Goal: Transaction & Acquisition: Purchase product/service

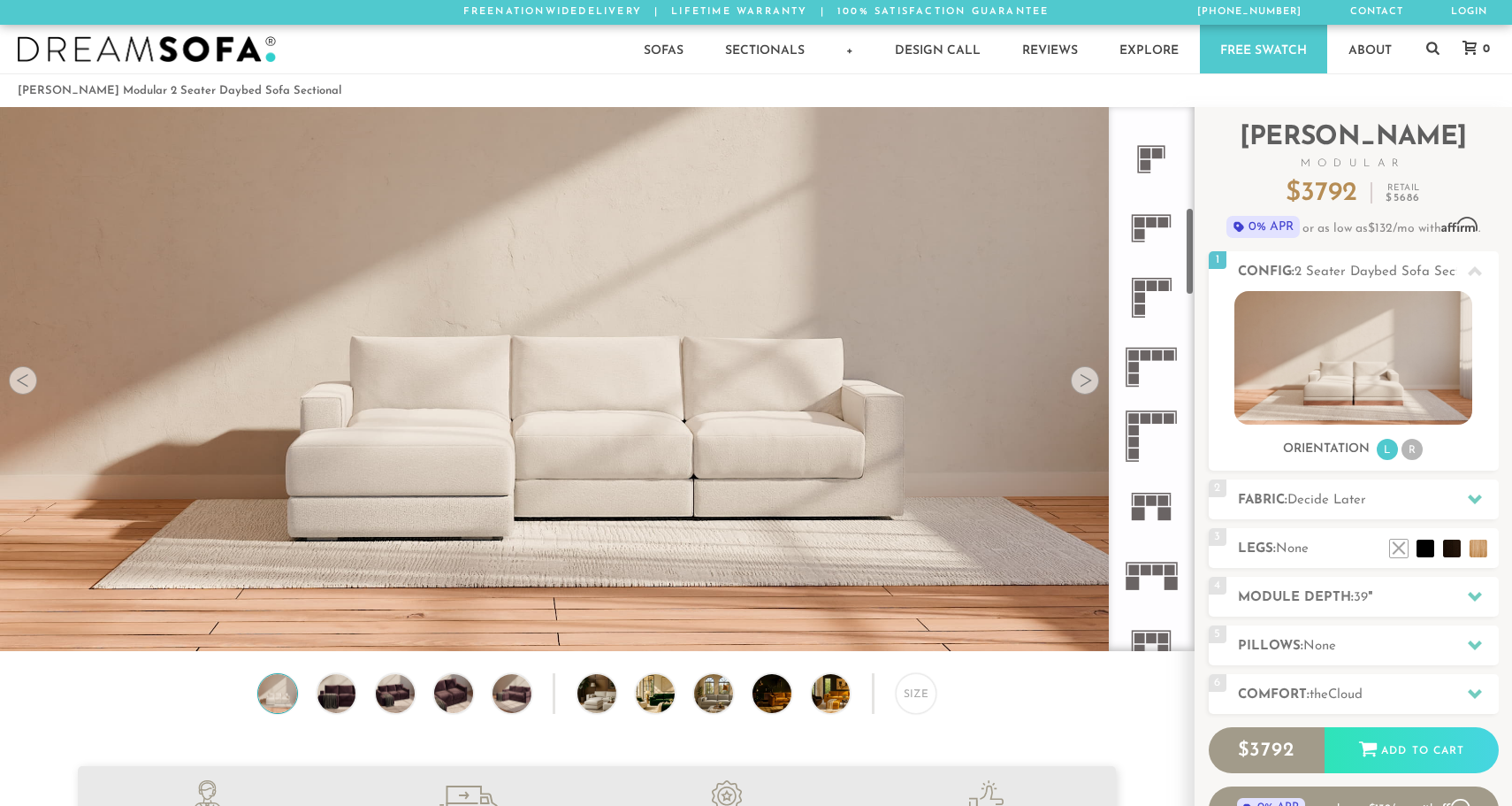
scroll to position [614, 0]
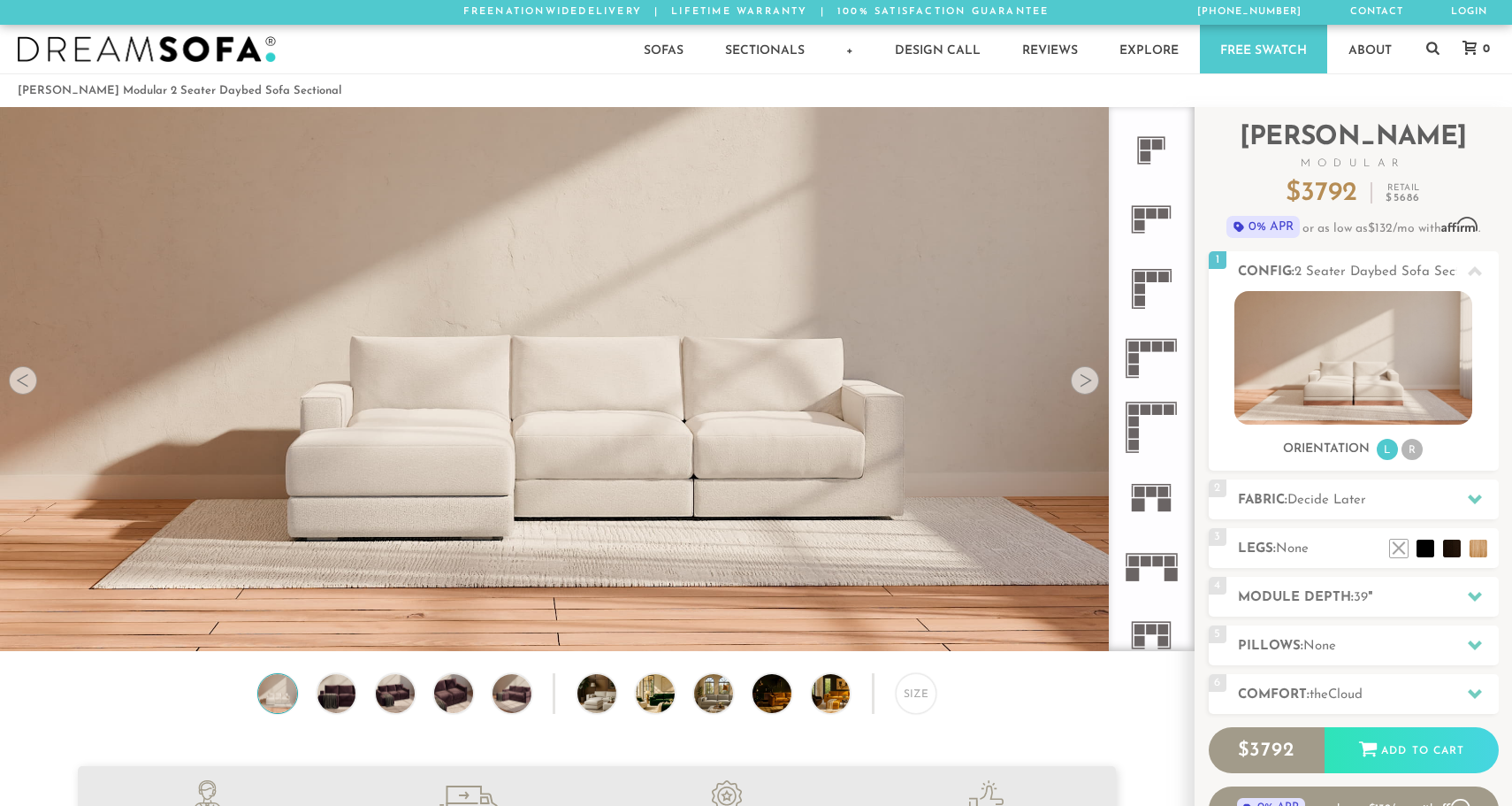
click at [1156, 497] on rect at bounding box center [1152, 491] width 11 height 11
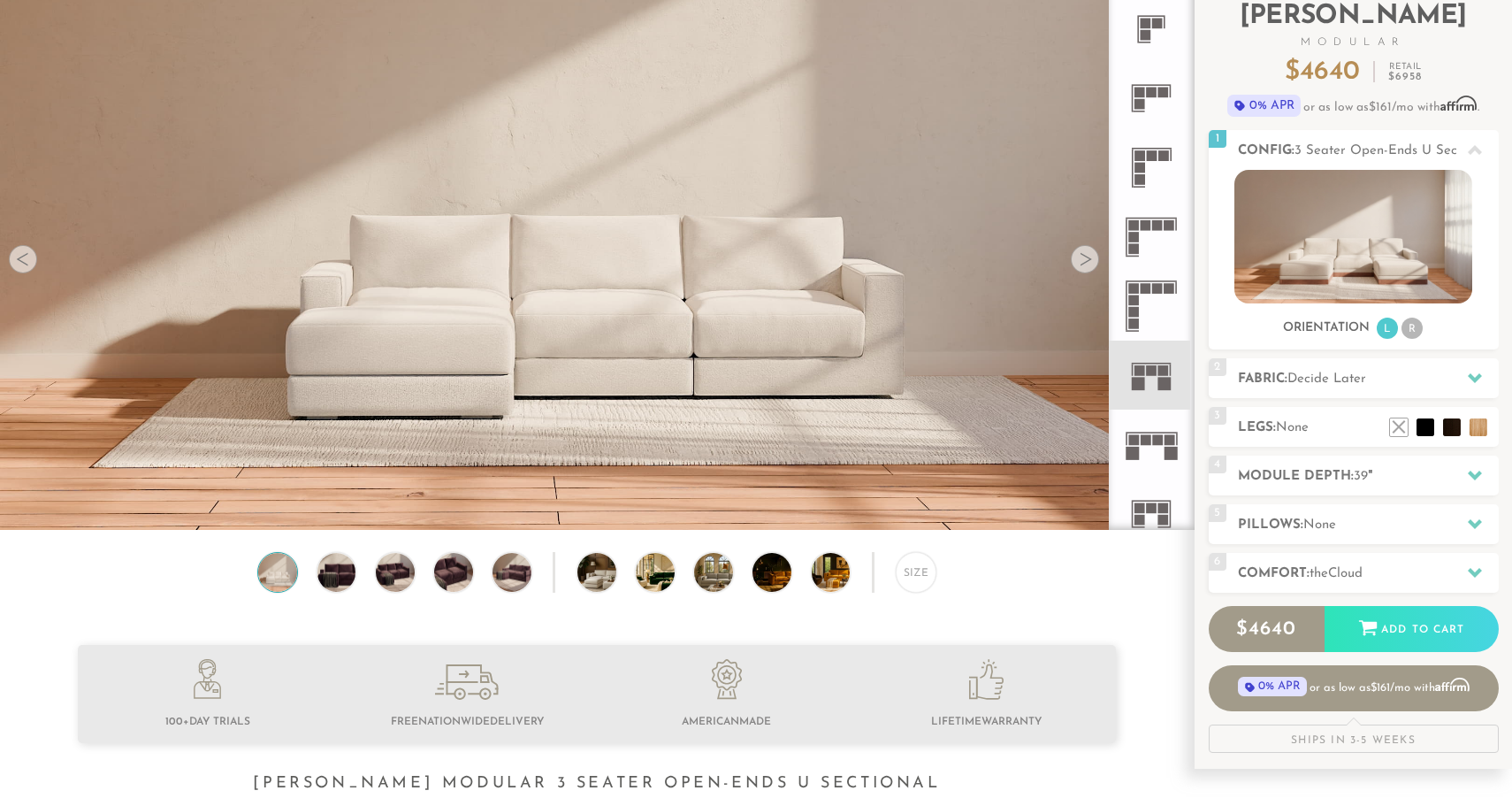
scroll to position [122, 0]
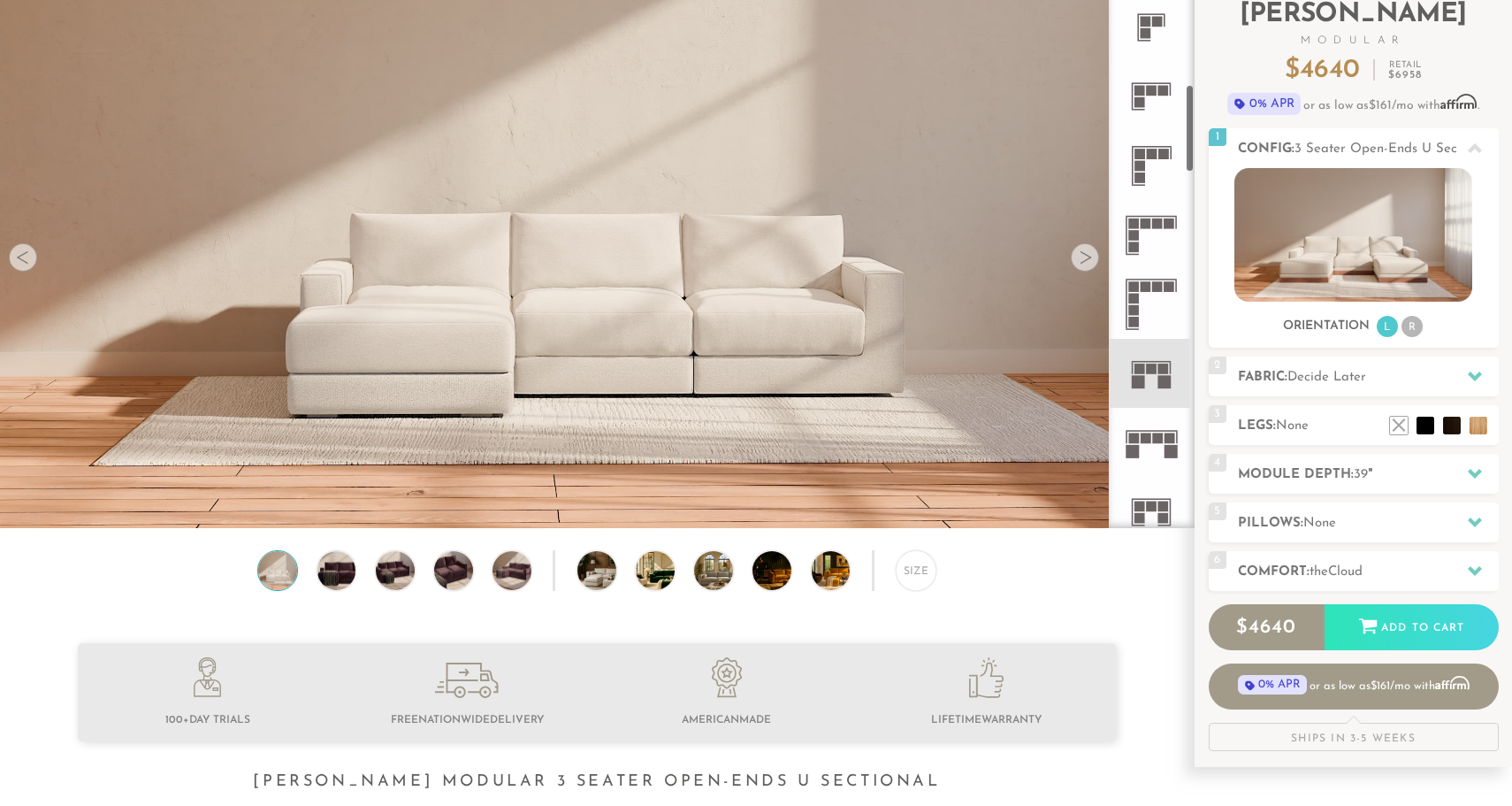
click at [1159, 380] on rect at bounding box center [1166, 383] width 14 height 13
click at [1403, 198] on img at bounding box center [1353, 234] width 238 height 133
click at [1415, 329] on li "R" at bounding box center [1413, 326] width 21 height 21
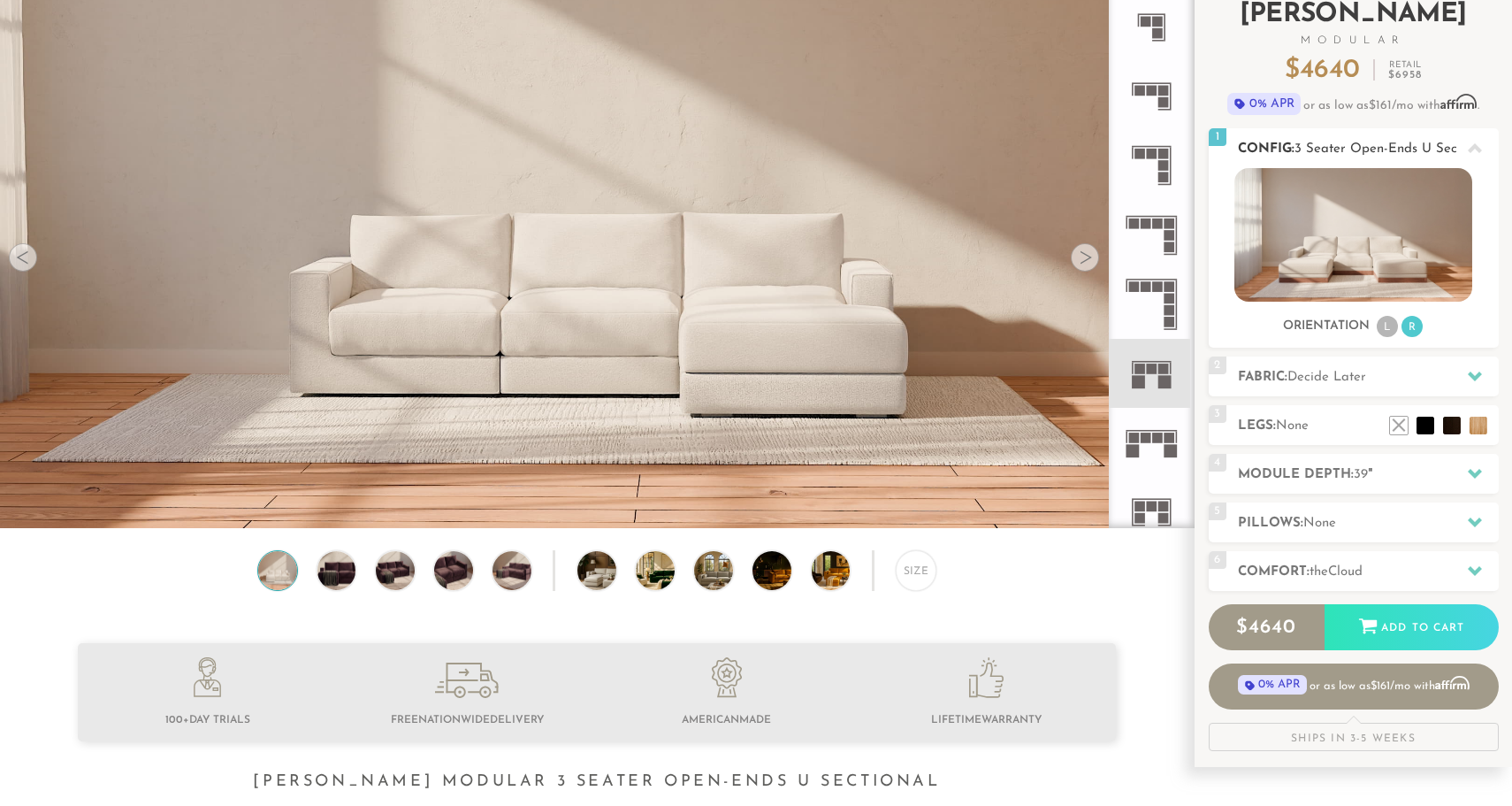
click at [1378, 326] on li "L" at bounding box center [1388, 326] width 21 height 21
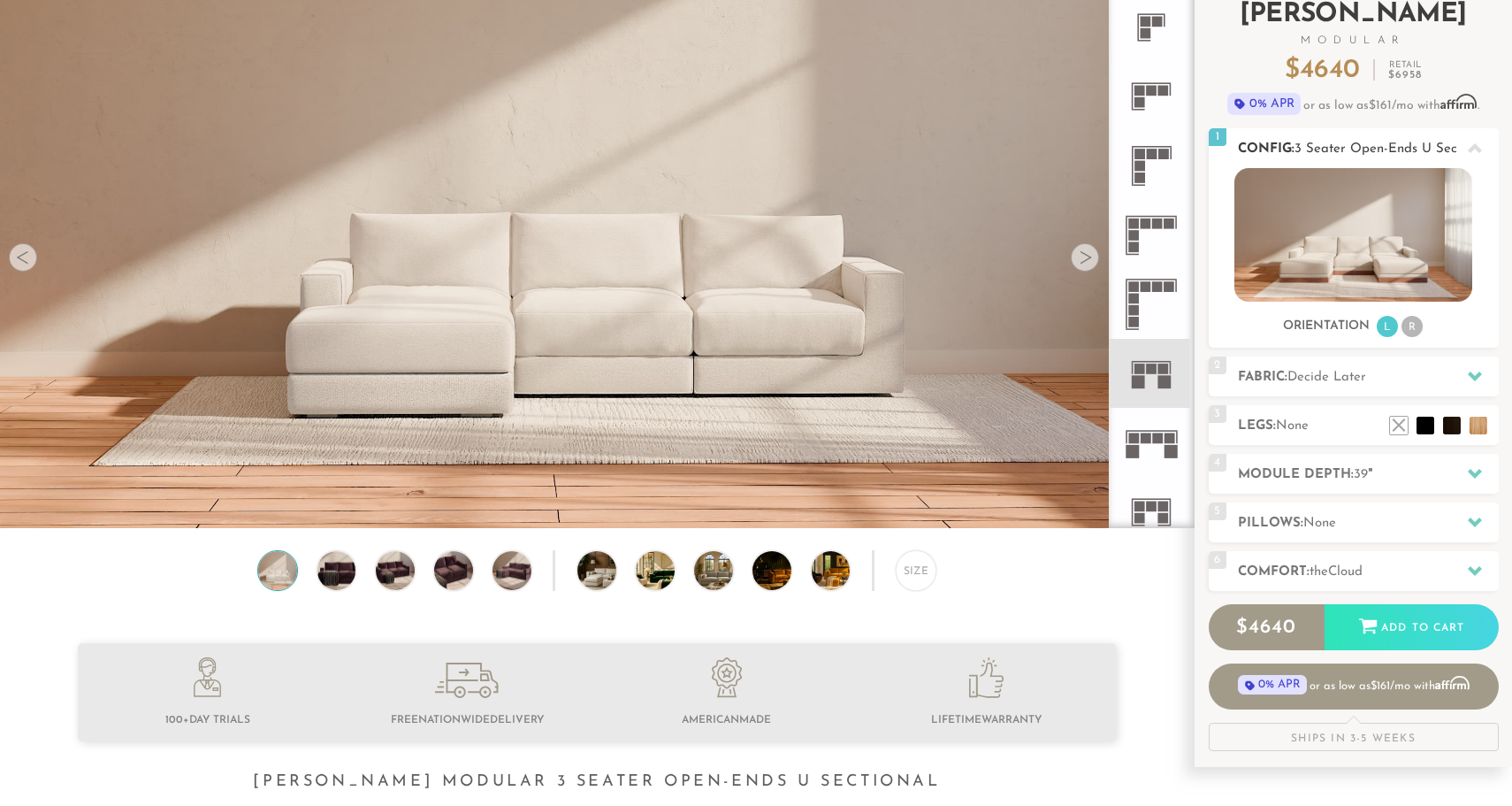
click at [1402, 319] on ul "L R" at bounding box center [1399, 327] width 49 height 24
click at [1414, 331] on li "R" at bounding box center [1413, 326] width 21 height 21
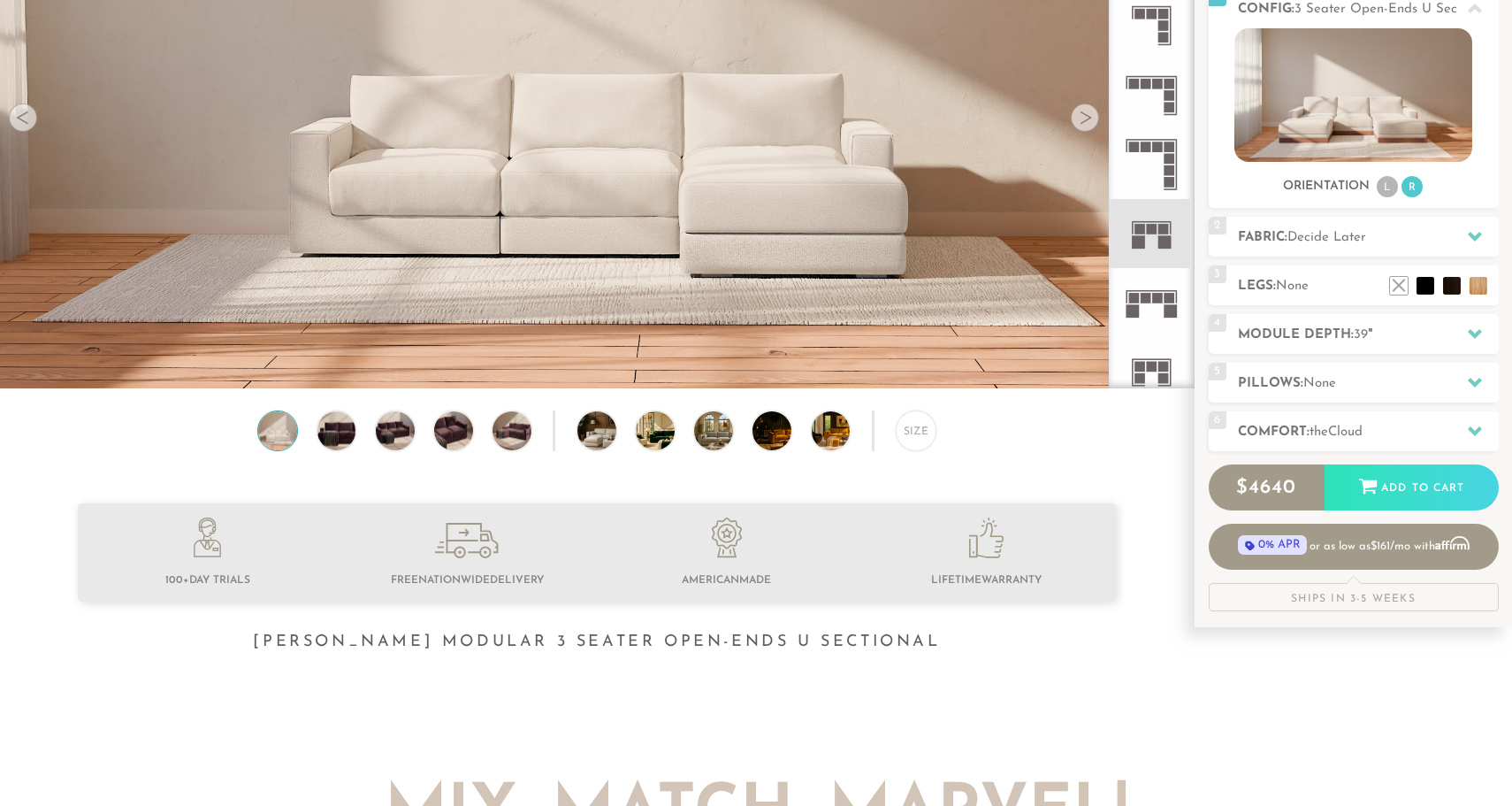
scroll to position [262, 0]
click at [1476, 332] on icon at bounding box center [1475, 333] width 14 height 14
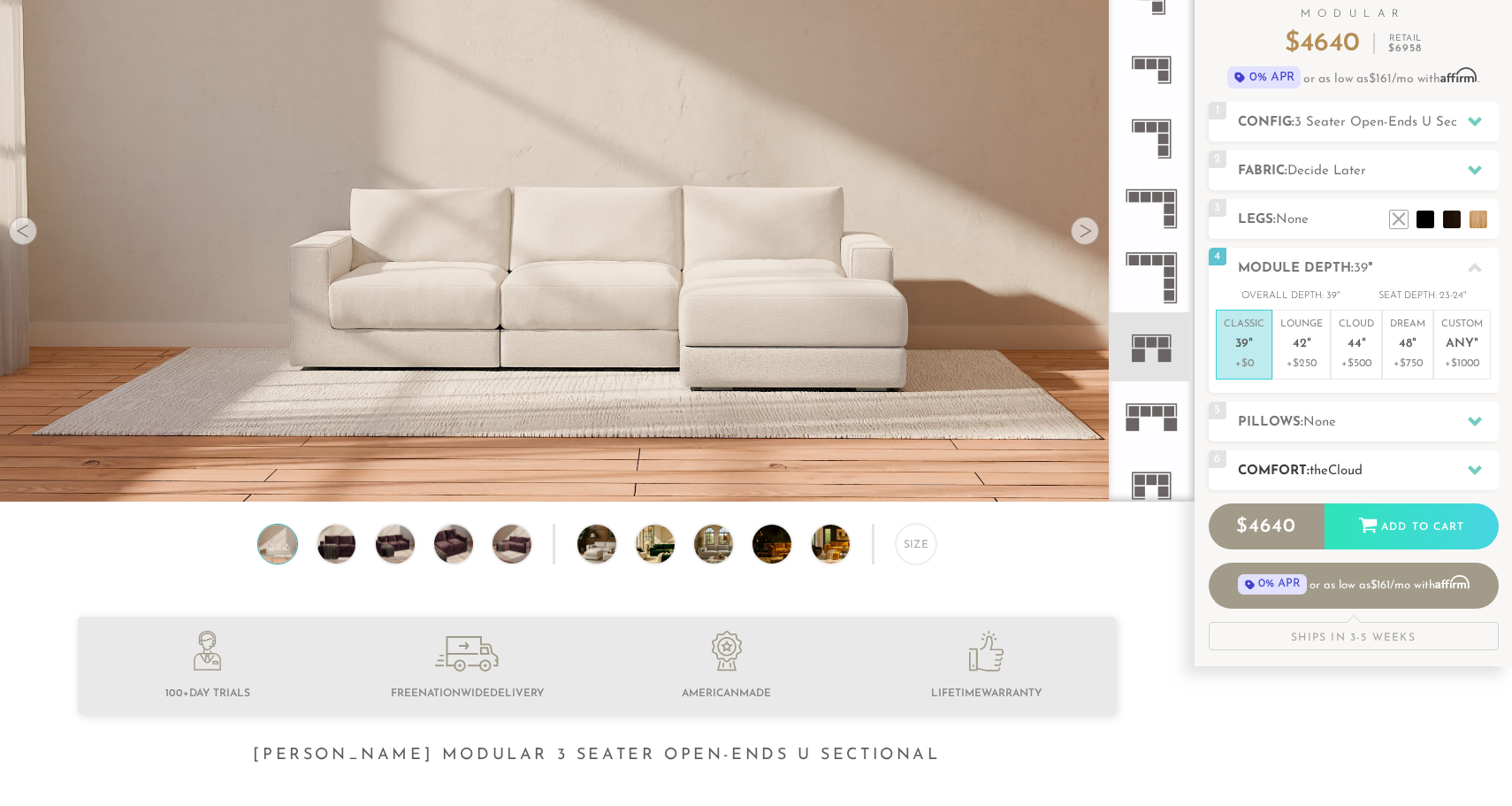
scroll to position [161, 0]
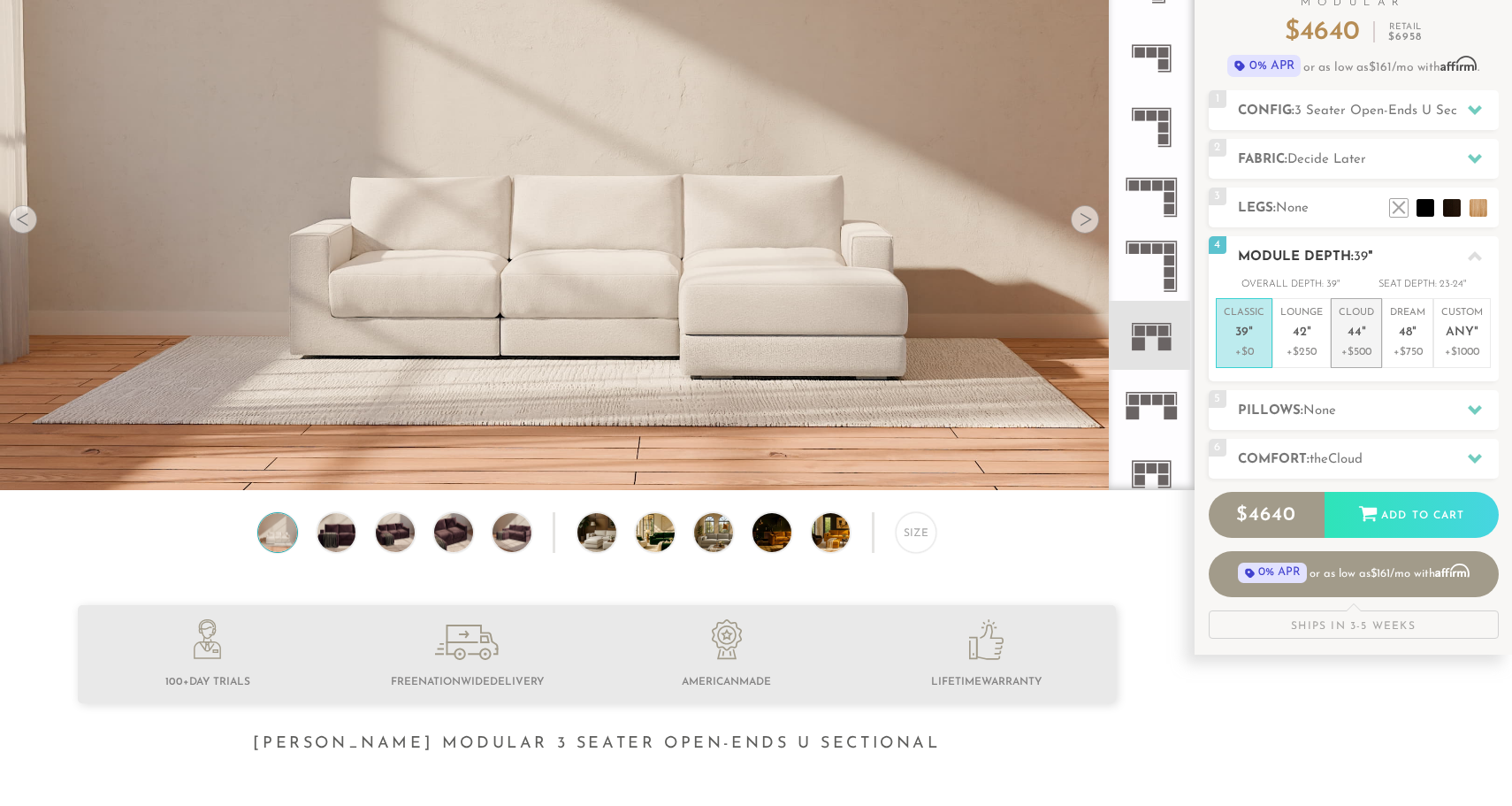
click at [1350, 332] on span "44" at bounding box center [1355, 334] width 14 height 15
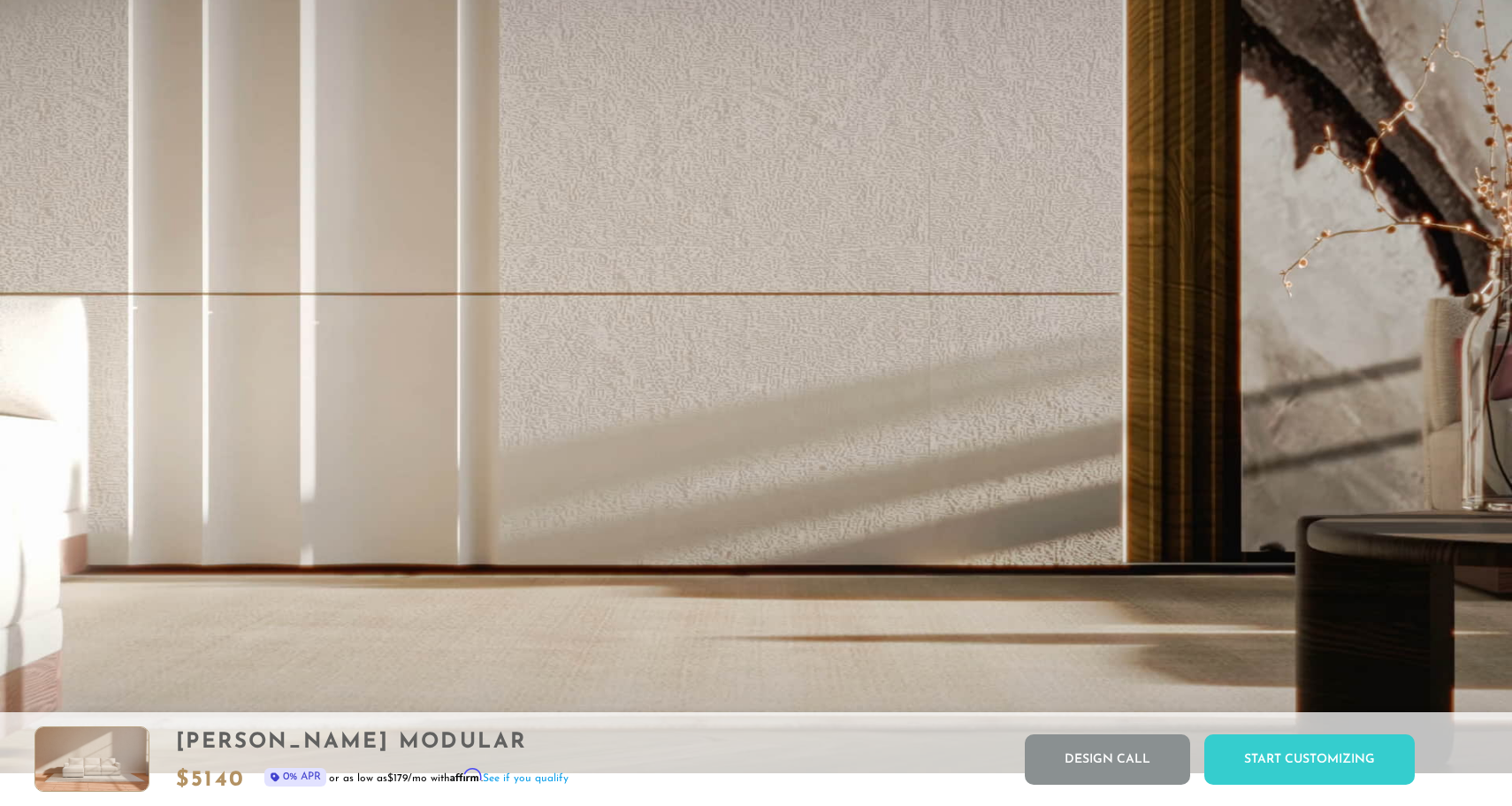
scroll to position [0, 0]
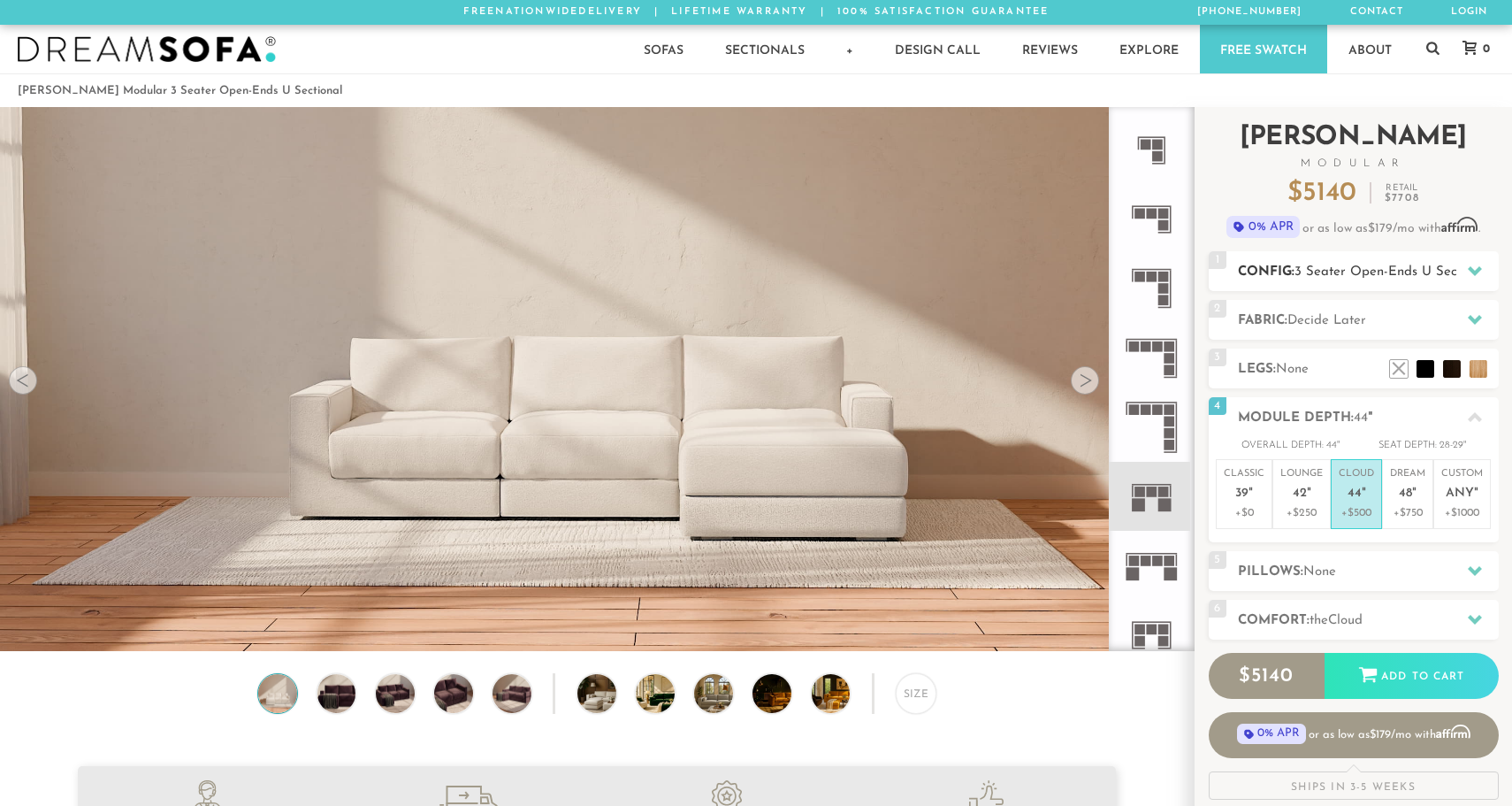
click at [1255, 256] on div "1 Config: 3 Seater Open-Ends U Sectional R" at bounding box center [1354, 270] width 290 height 40
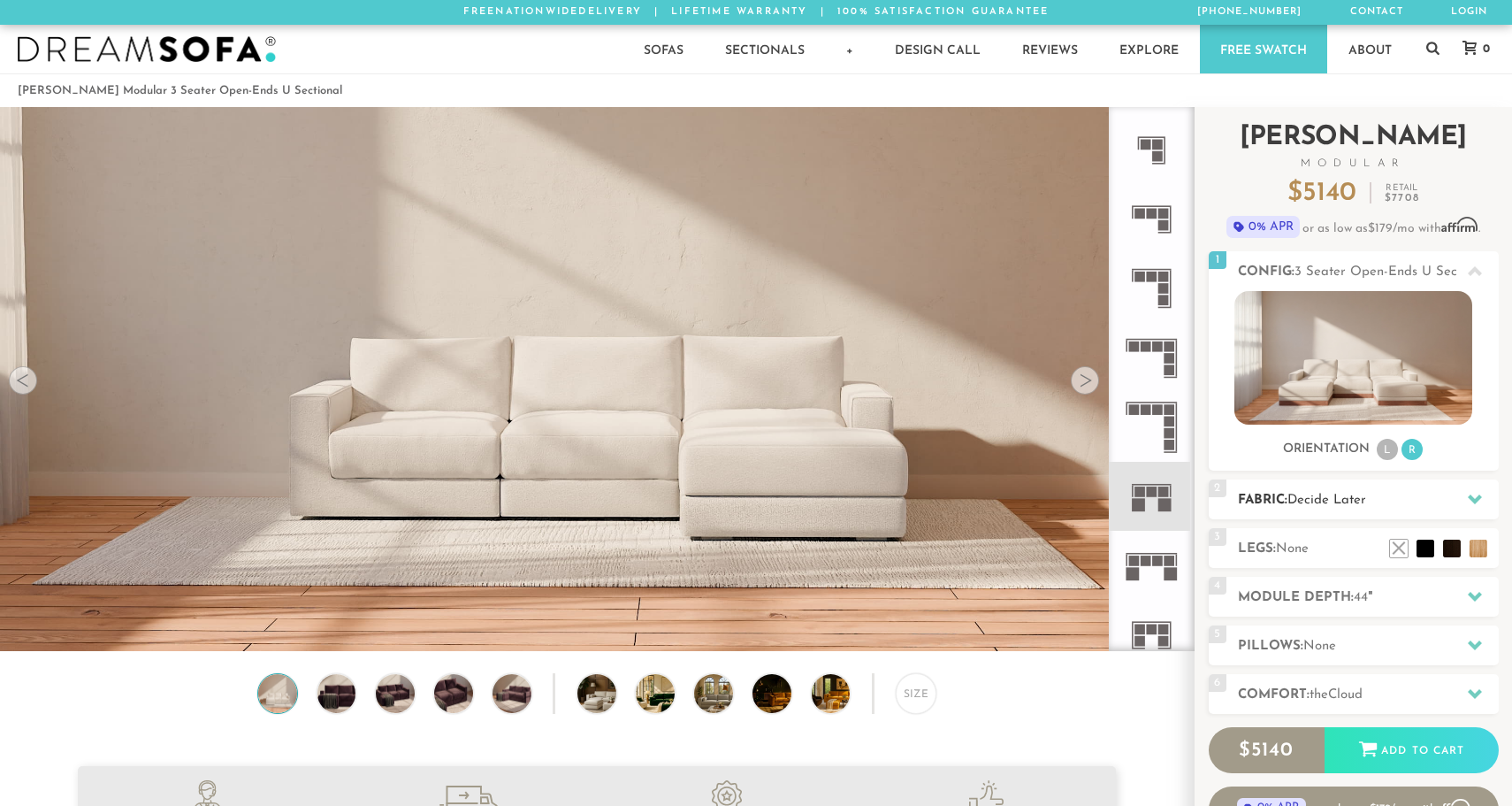
click at [1309, 491] on h2 "Fabric: Decide Later" at bounding box center [1368, 499] width 261 height 20
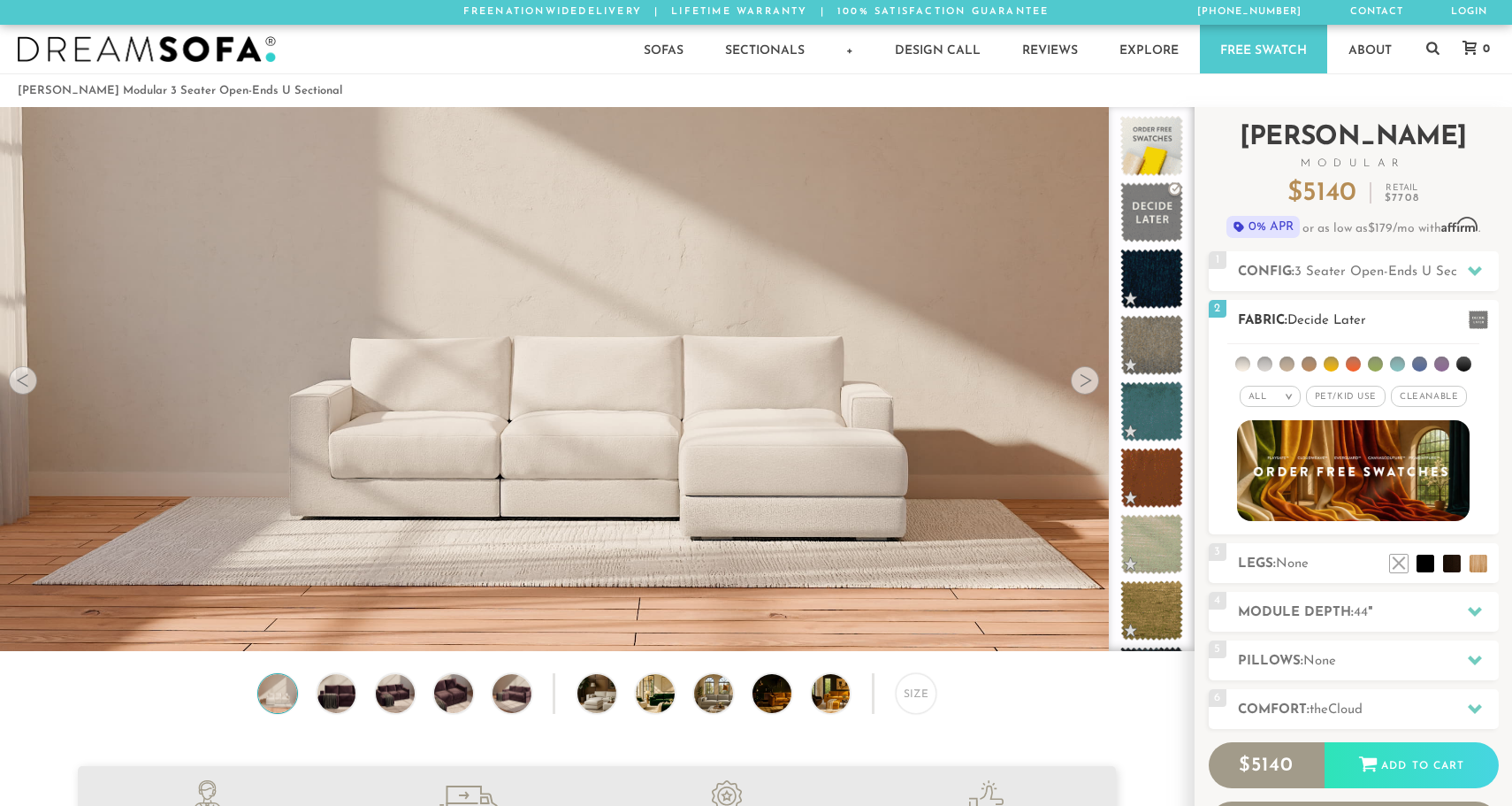
click at [1289, 398] on em ">" at bounding box center [1289, 395] width 14 height 9
click at [1360, 393] on span "Pet/Kid Use x" at bounding box center [1346, 396] width 80 height 21
click at [1440, 390] on span "Cleanable x" at bounding box center [1435, 396] width 76 height 21
click at [1373, 397] on em "x" at bounding box center [1373, 396] width 7 height 10
click at [1462, 398] on em "x" at bounding box center [1461, 396] width 7 height 10
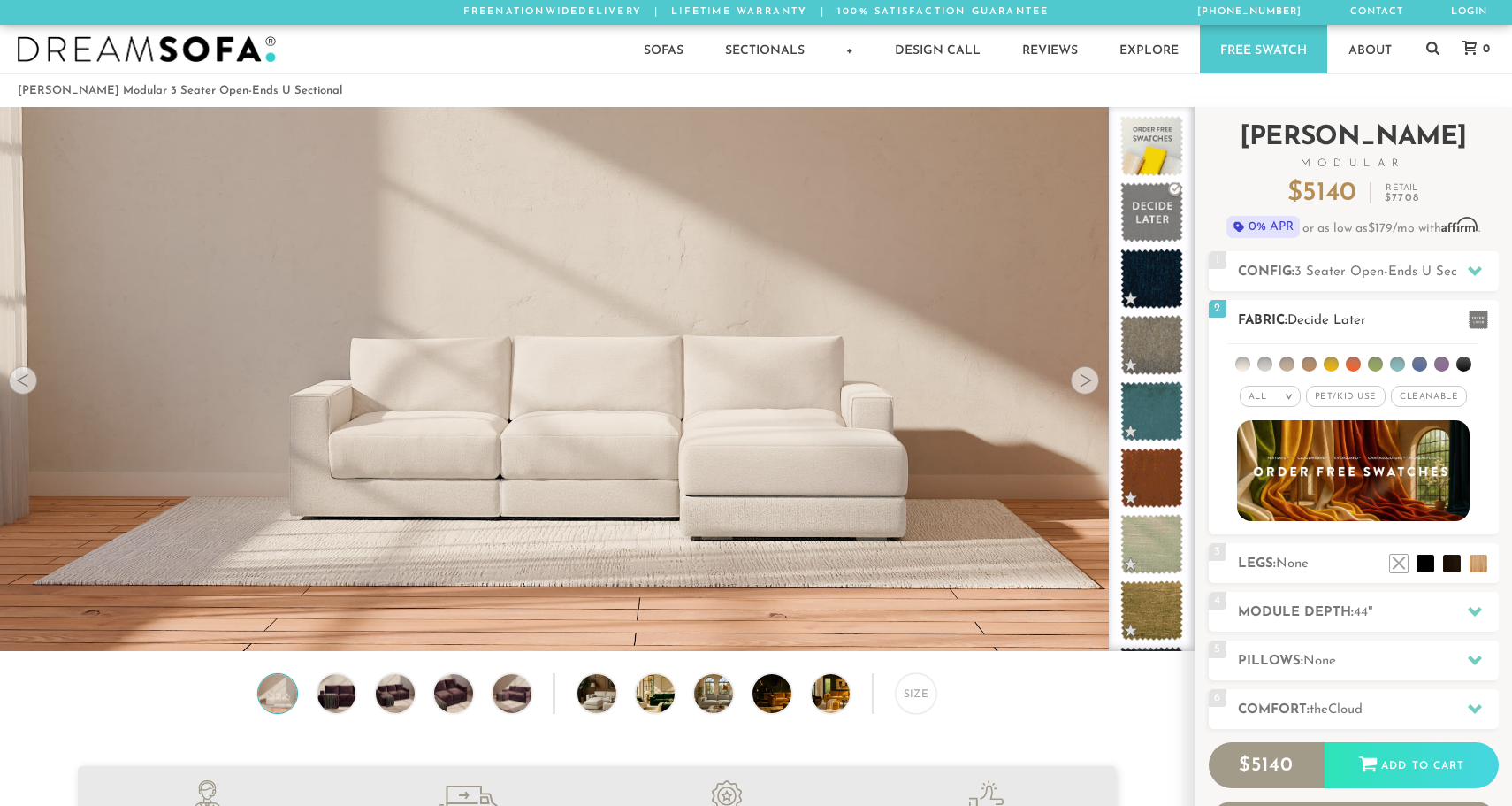
click at [1310, 360] on li at bounding box center [1310, 364] width 15 height 15
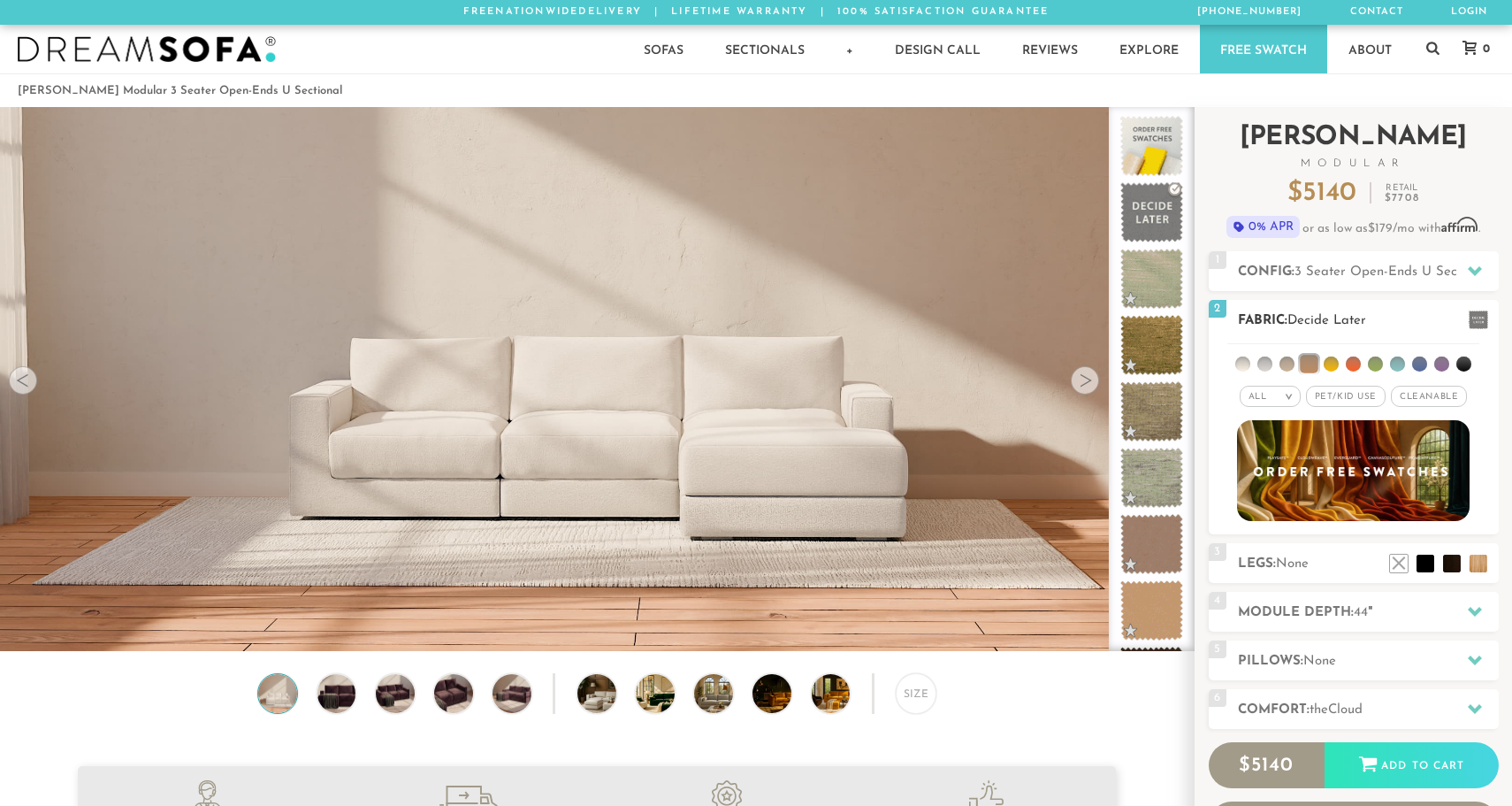
click at [1340, 361] on ul at bounding box center [1353, 361] width 252 height 33
click at [1248, 368] on li at bounding box center [1243, 364] width 15 height 15
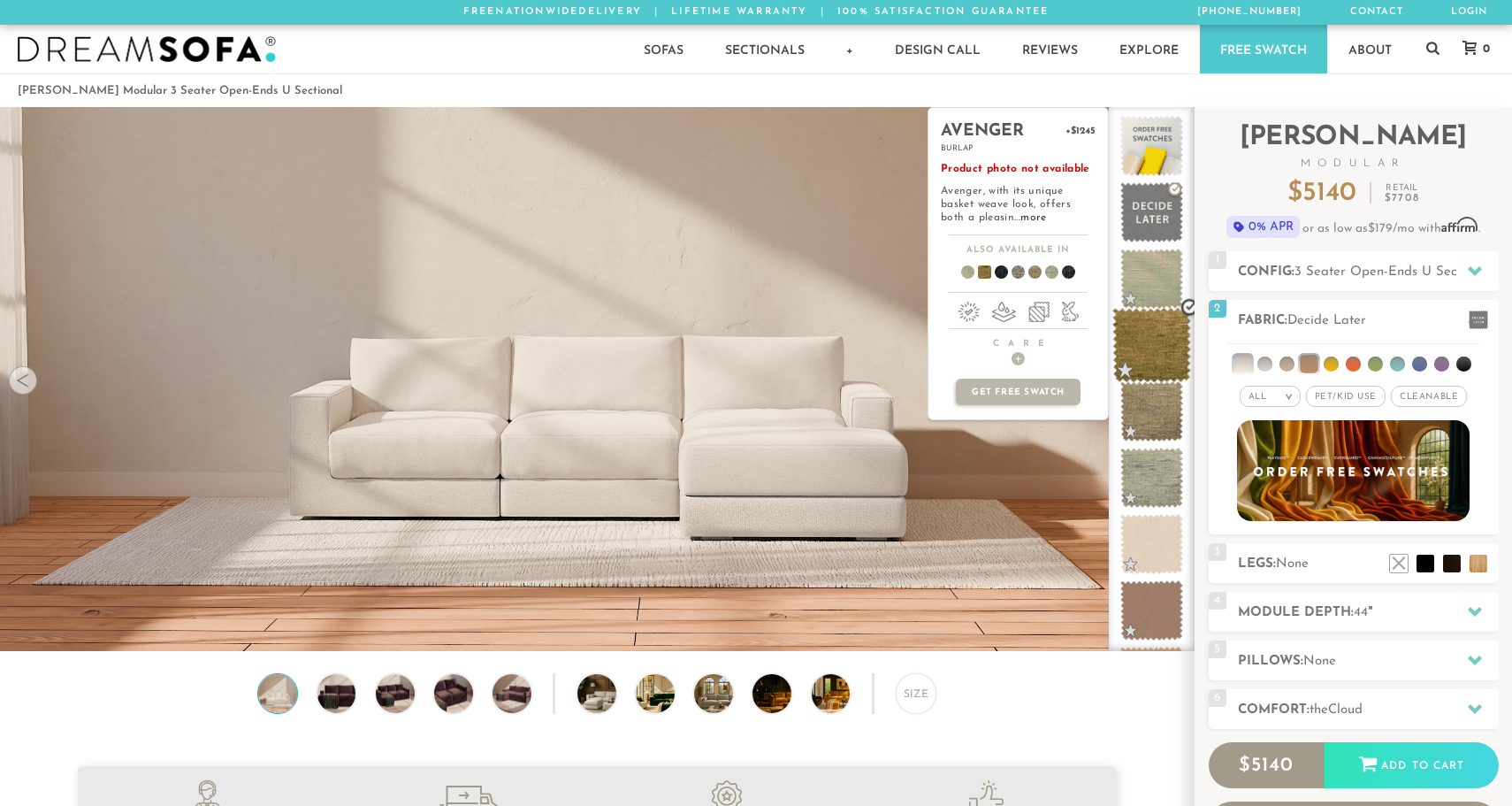
click at [1168, 365] on span at bounding box center [1152, 345] width 79 height 75
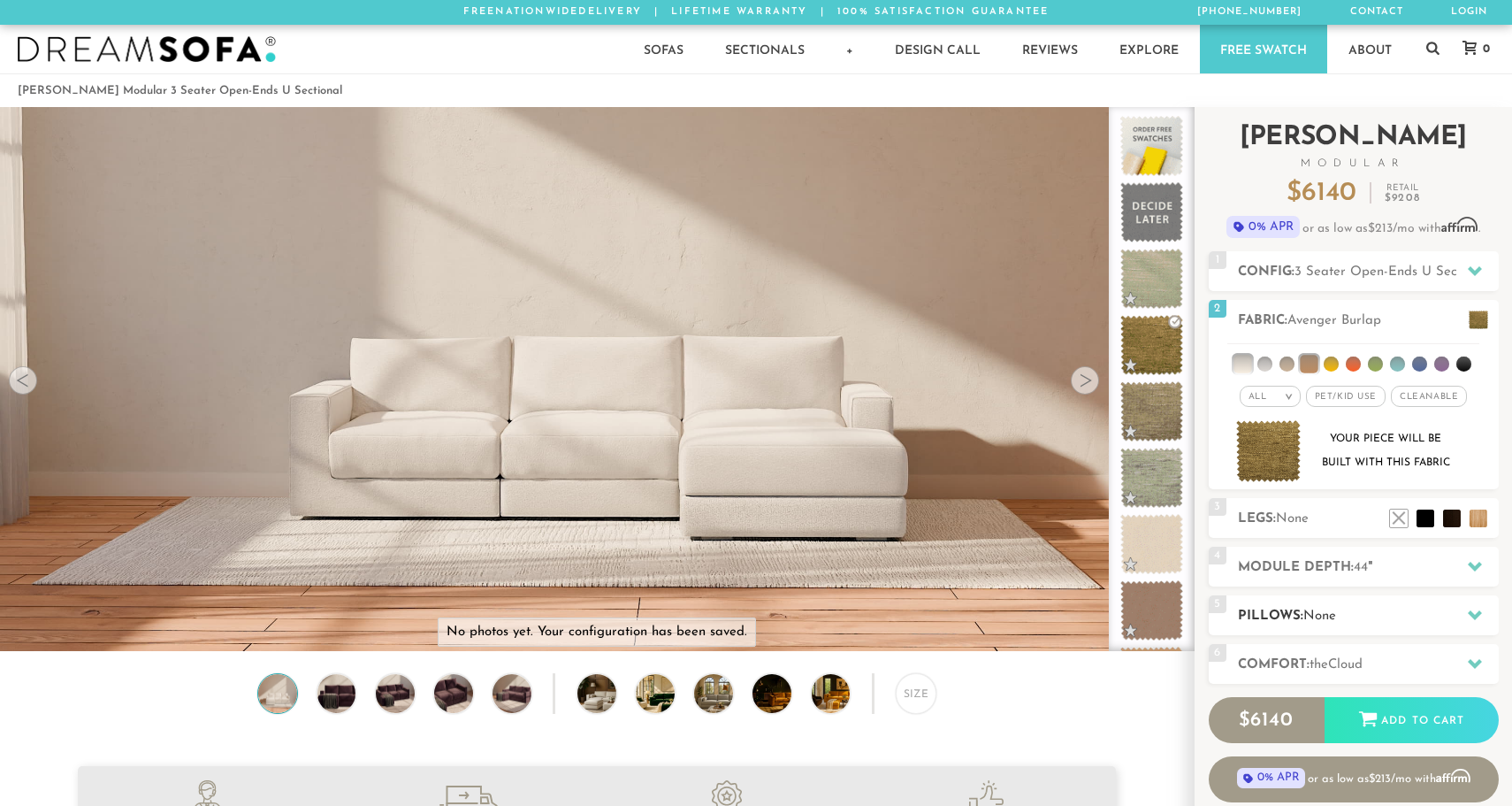
click at [1395, 629] on div "5 Pillows: None" at bounding box center [1354, 614] width 290 height 40
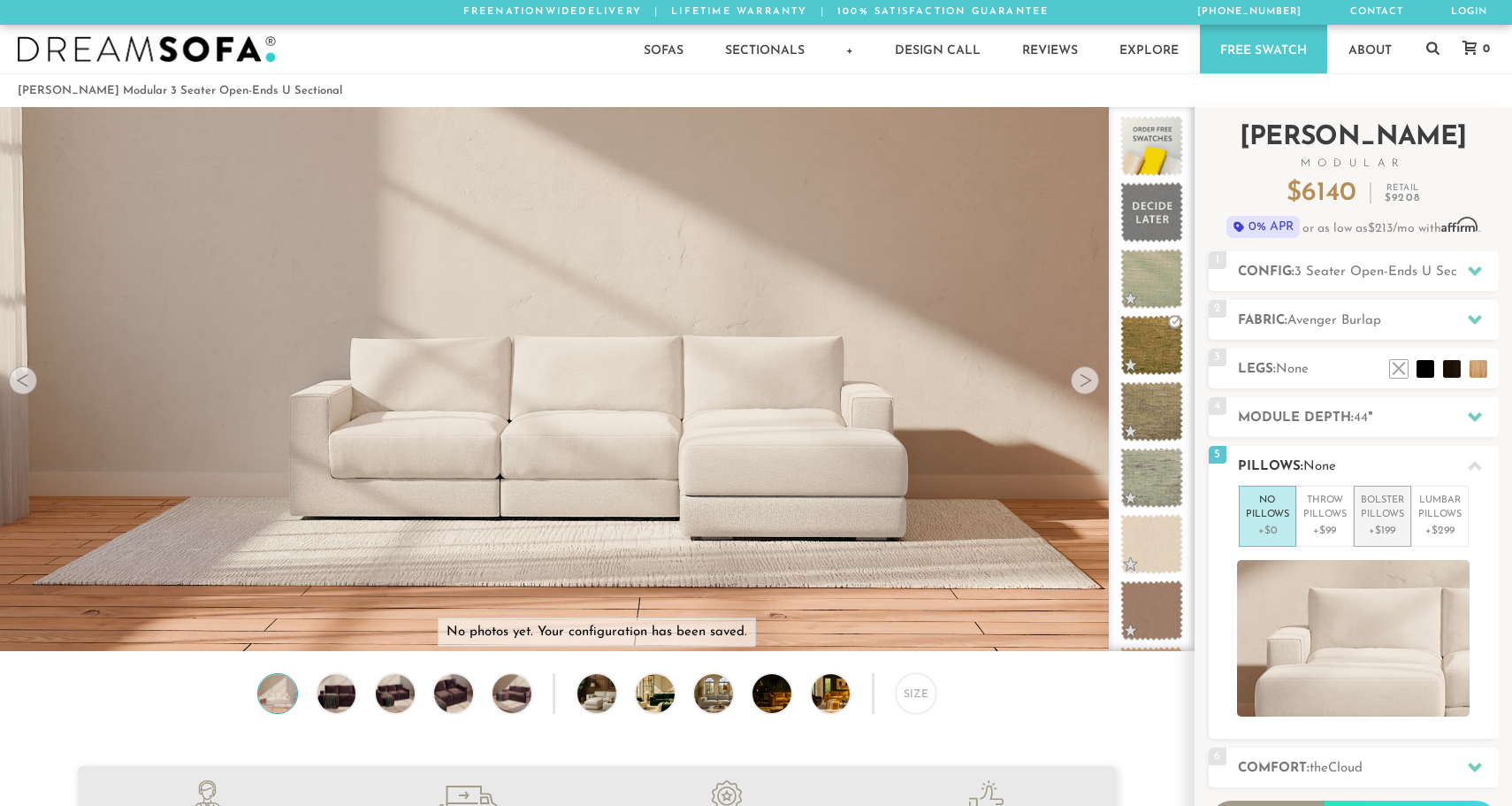
click at [1388, 526] on p "+$199" at bounding box center [1383, 530] width 43 height 16
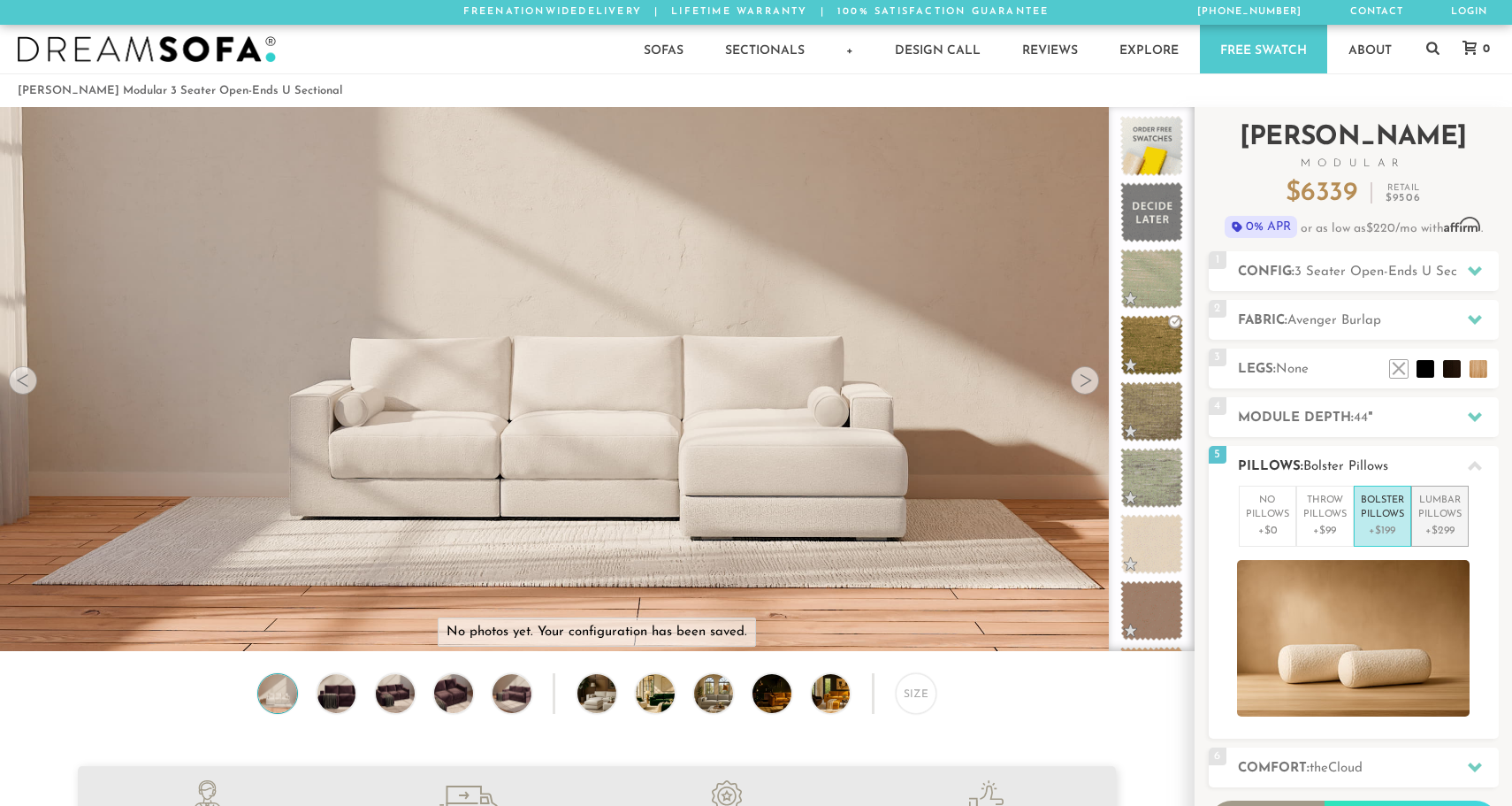
click at [1436, 524] on p "+$299" at bounding box center [1440, 530] width 43 height 16
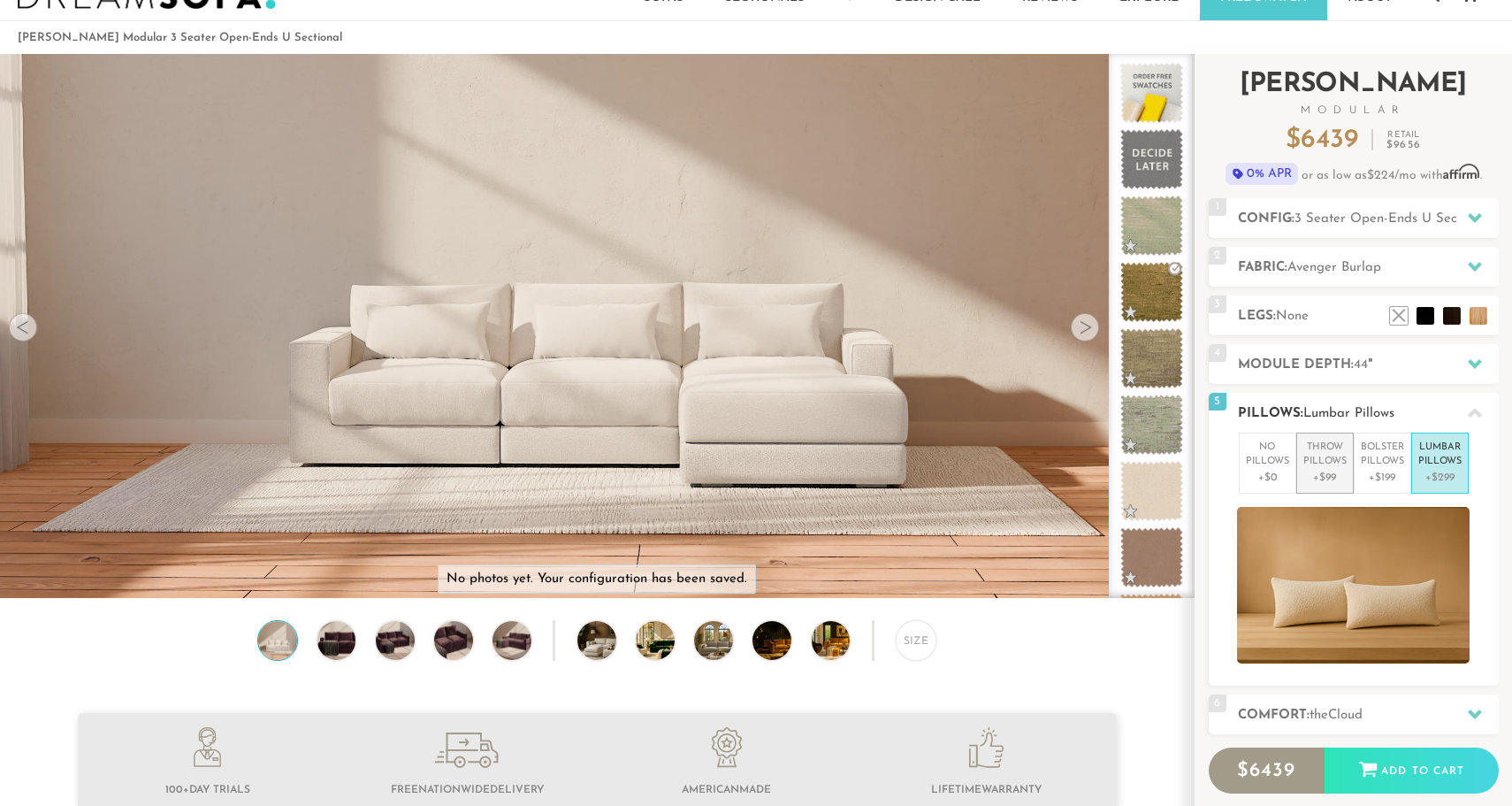
scroll to position [58, 0]
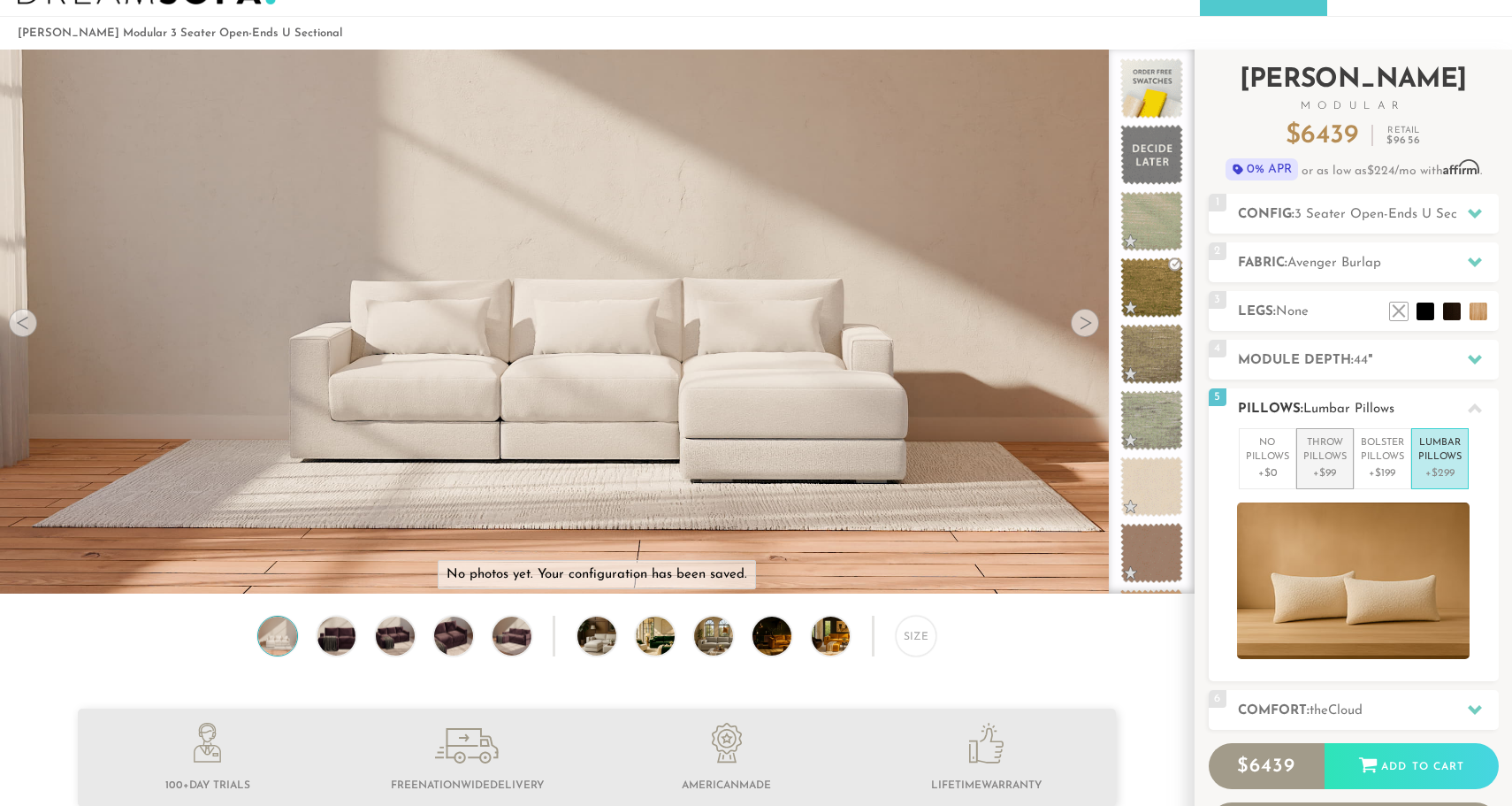
click at [1332, 475] on p "+$99" at bounding box center [1325, 472] width 43 height 16
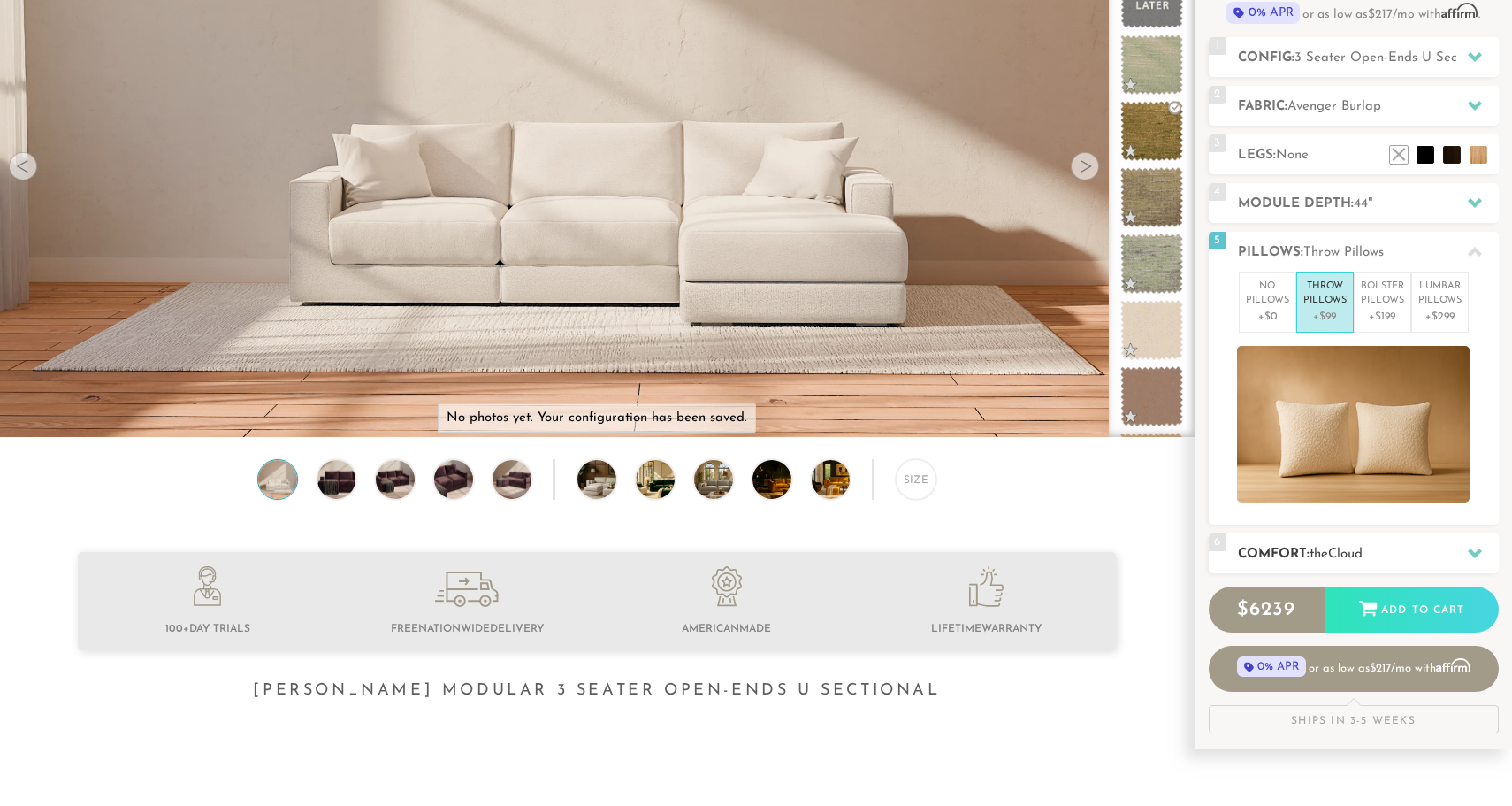
scroll to position [214, 0]
click at [1353, 553] on span "Cloud" at bounding box center [1346, 554] width 35 height 13
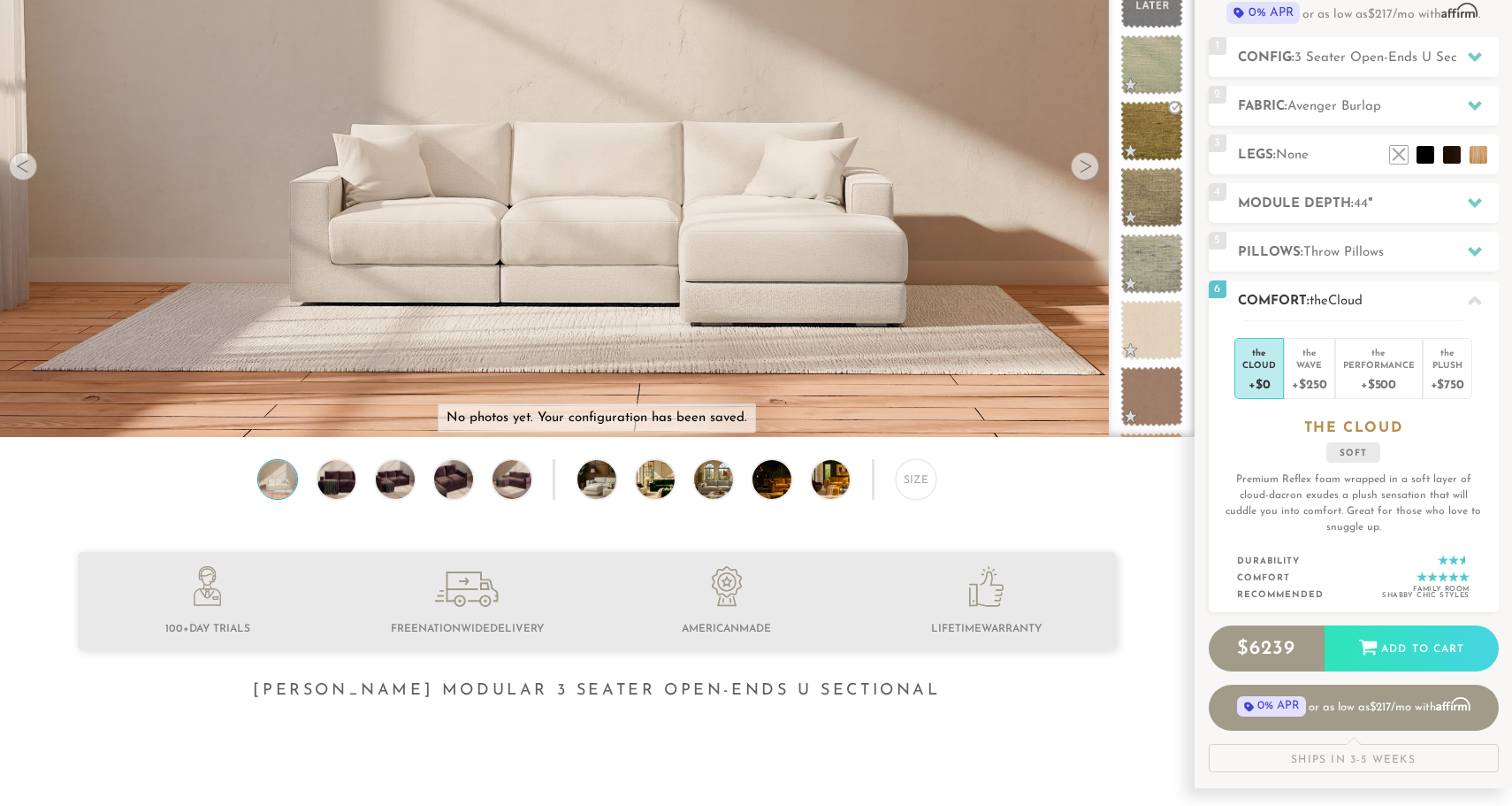
scroll to position [219, 0]
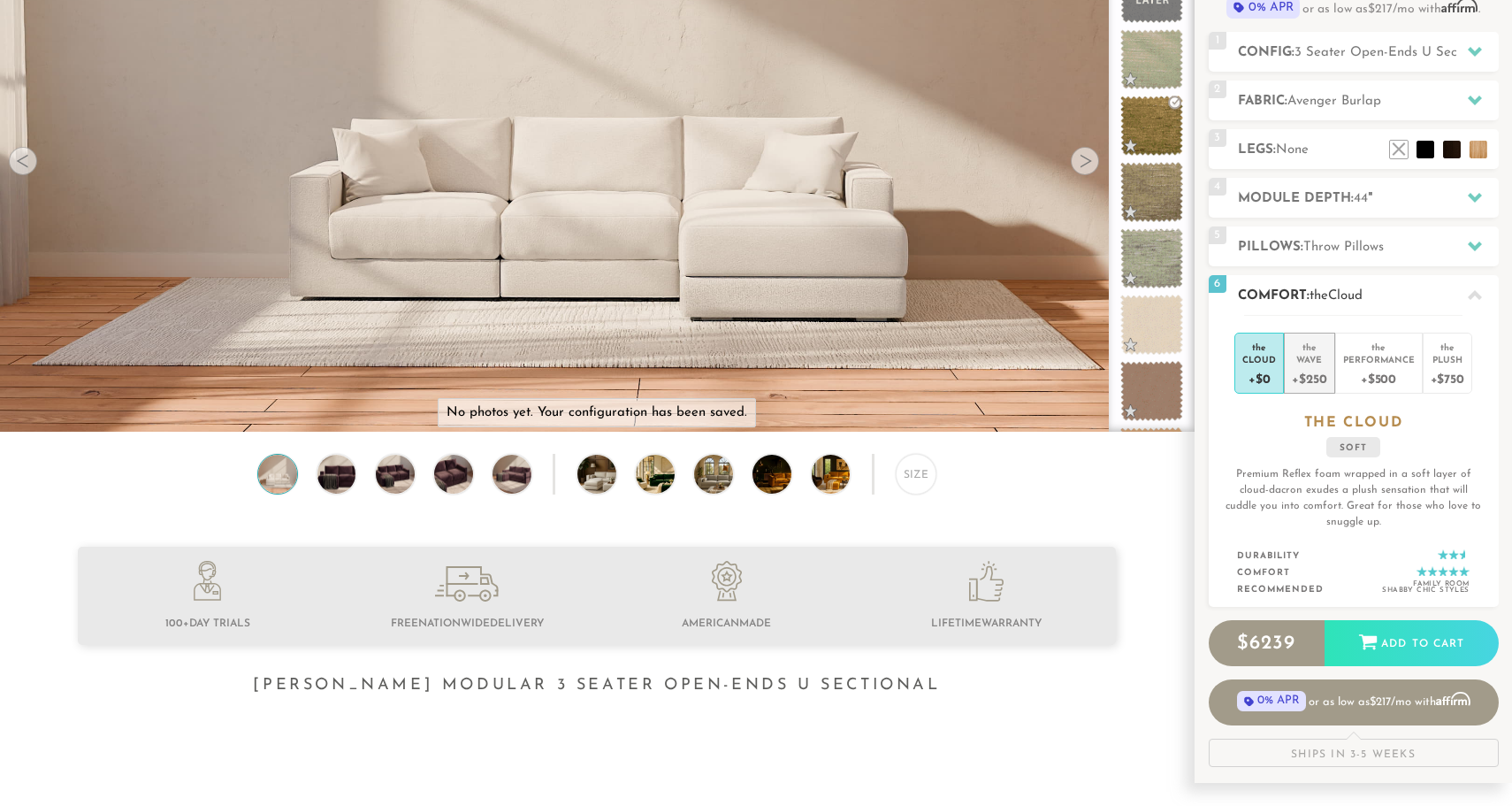
click at [1303, 363] on div "Wave" at bounding box center [1310, 359] width 35 height 13
click at [1387, 357] on div "Performance" at bounding box center [1379, 359] width 71 height 13
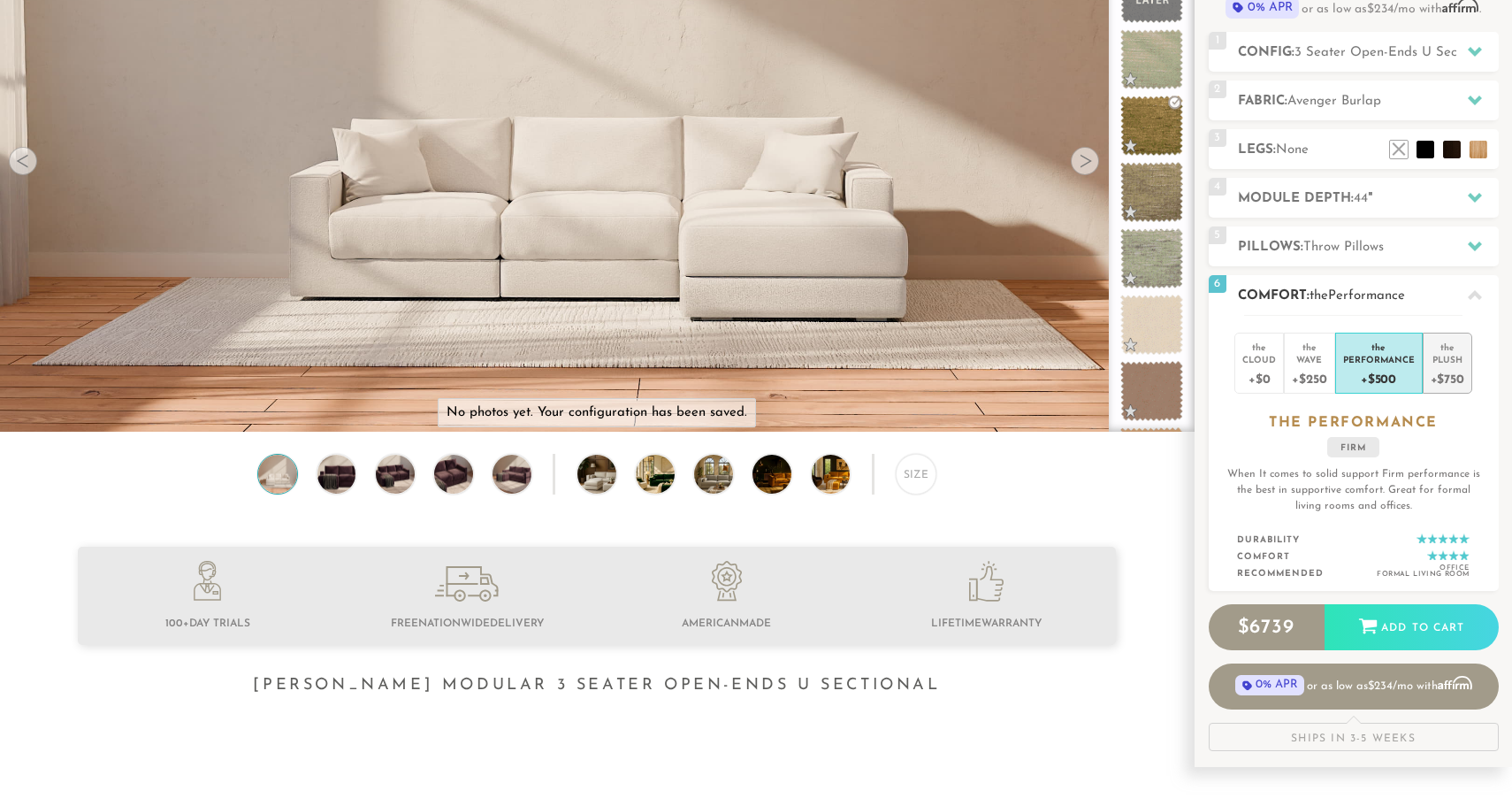
click at [1444, 363] on div "Plush" at bounding box center [1447, 359] width 34 height 13
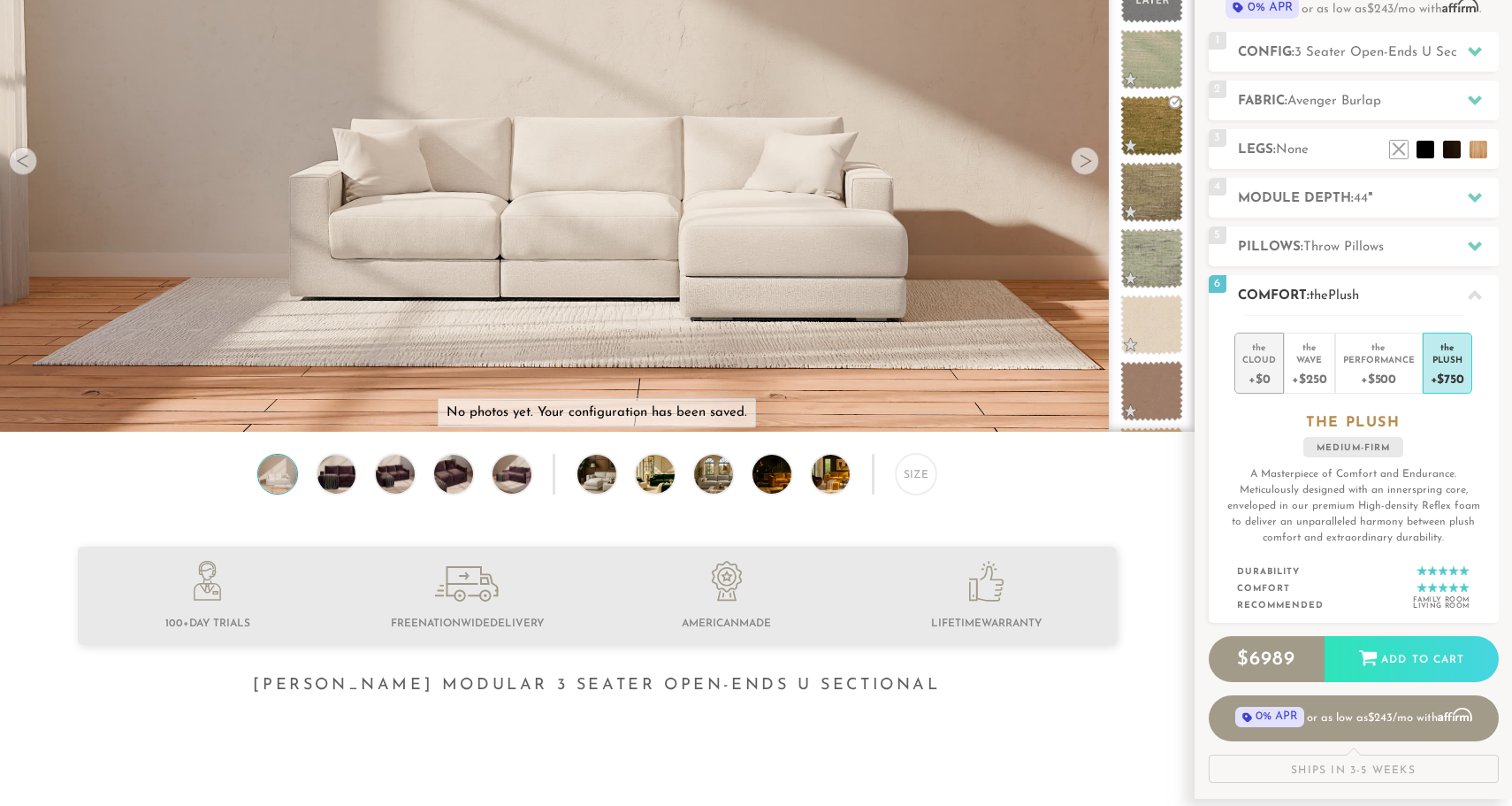
click at [1259, 363] on div "Cloud" at bounding box center [1259, 359] width 34 height 13
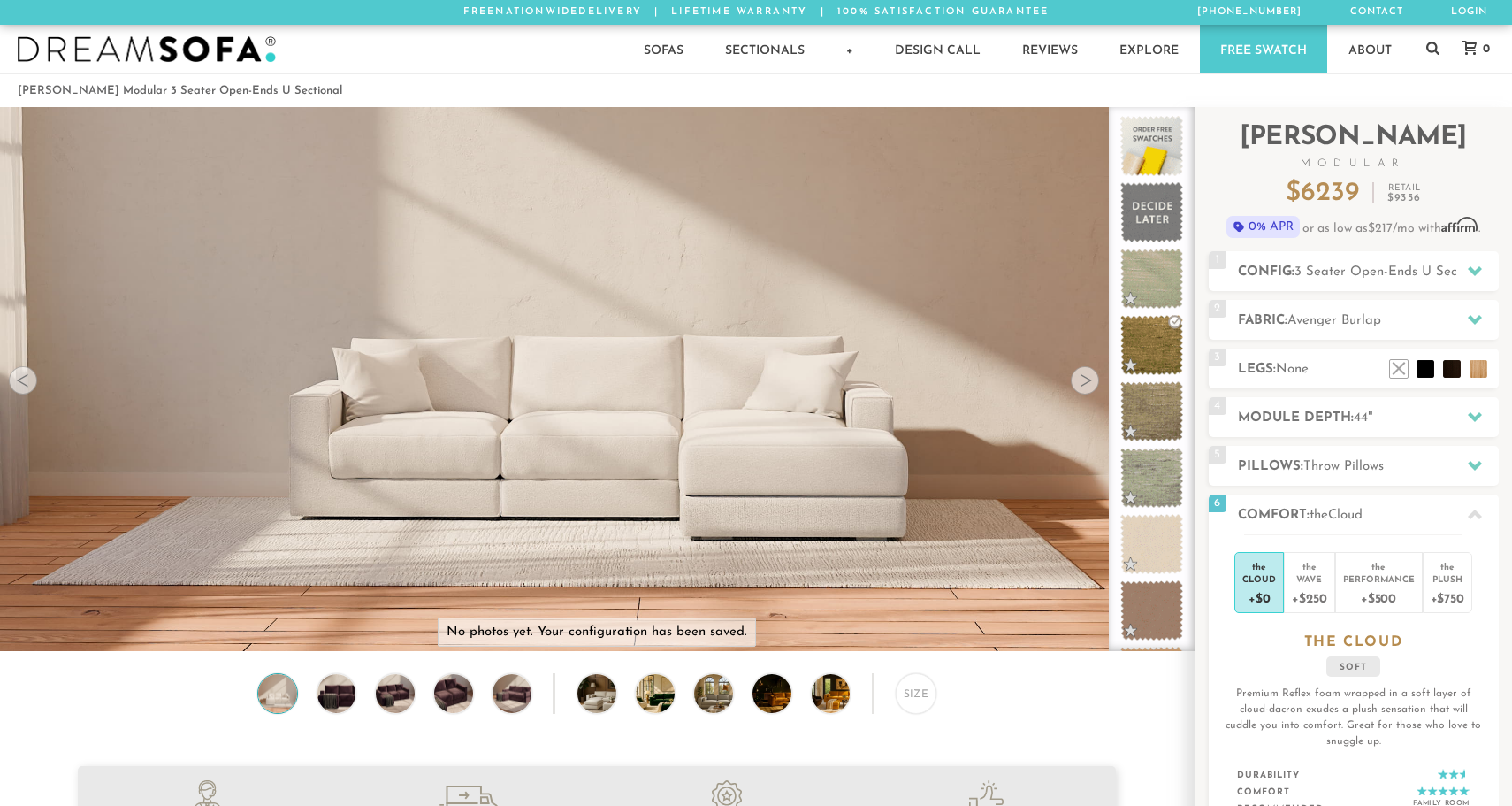
scroll to position [0, 0]
click at [1349, 273] on span "3 Seater Open-Ends U Sectional" at bounding box center [1393, 272] width 197 height 13
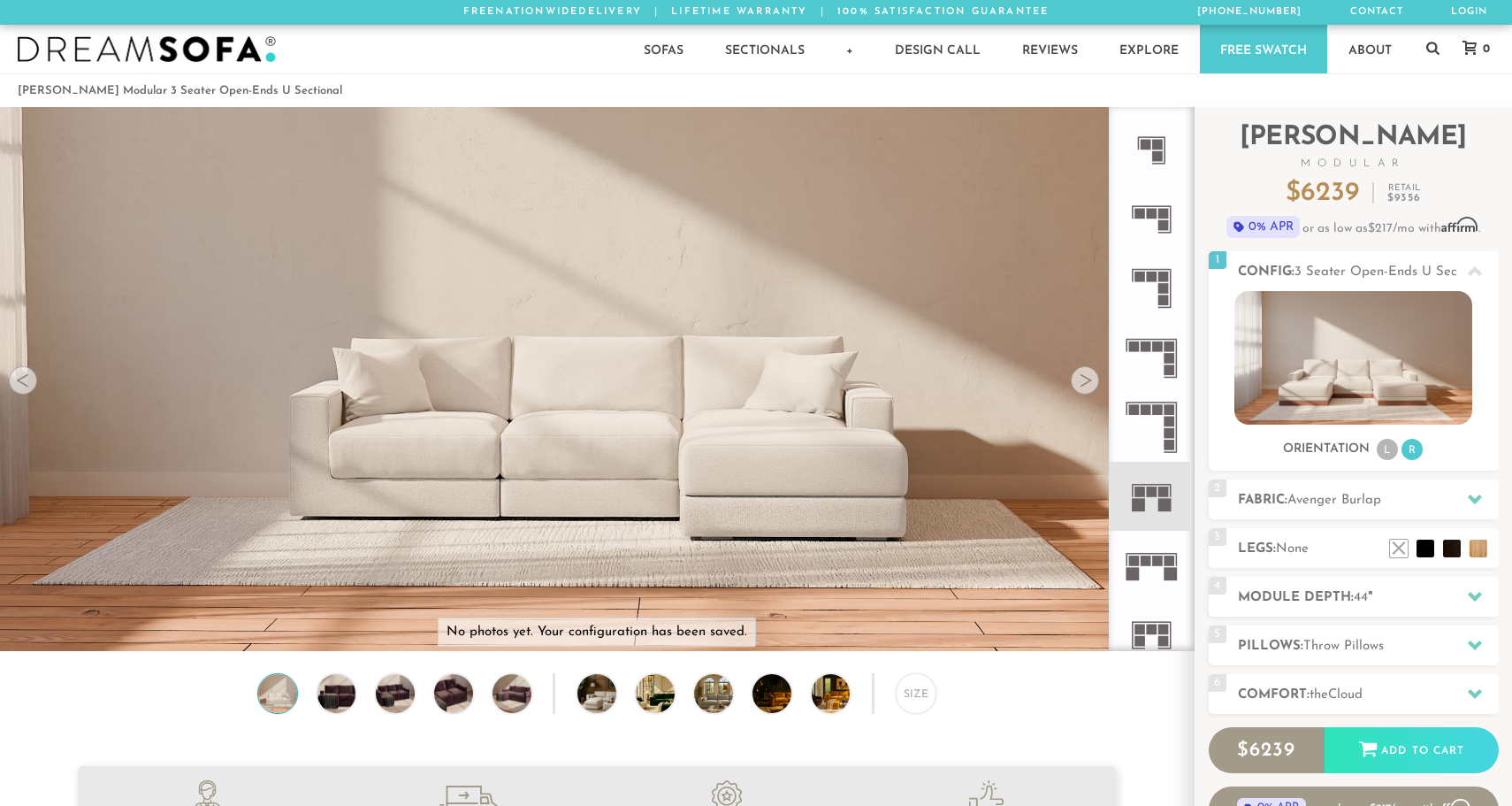
click at [1083, 379] on div at bounding box center [1085, 380] width 28 height 28
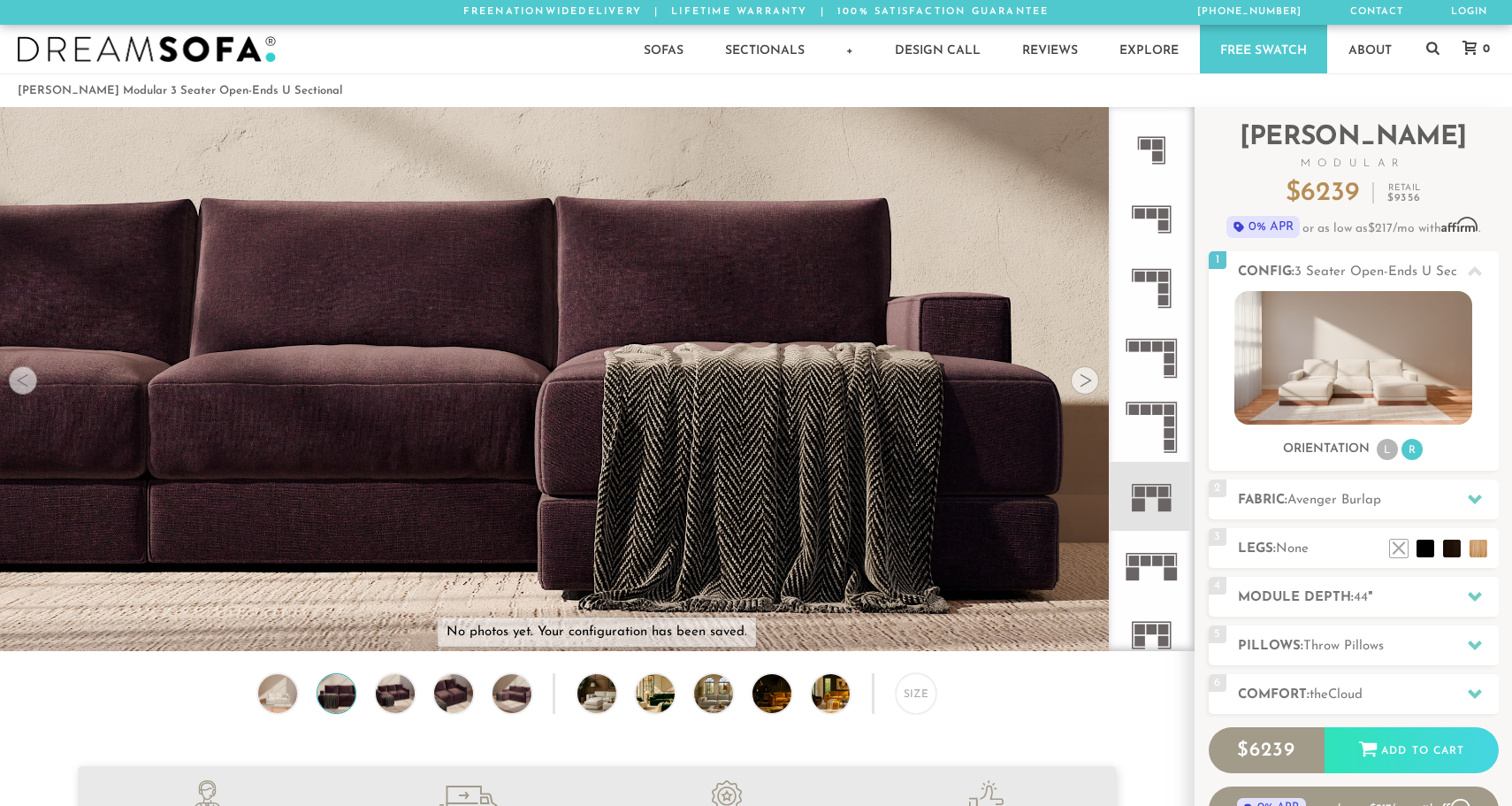
click at [1083, 379] on div at bounding box center [1085, 380] width 28 height 28
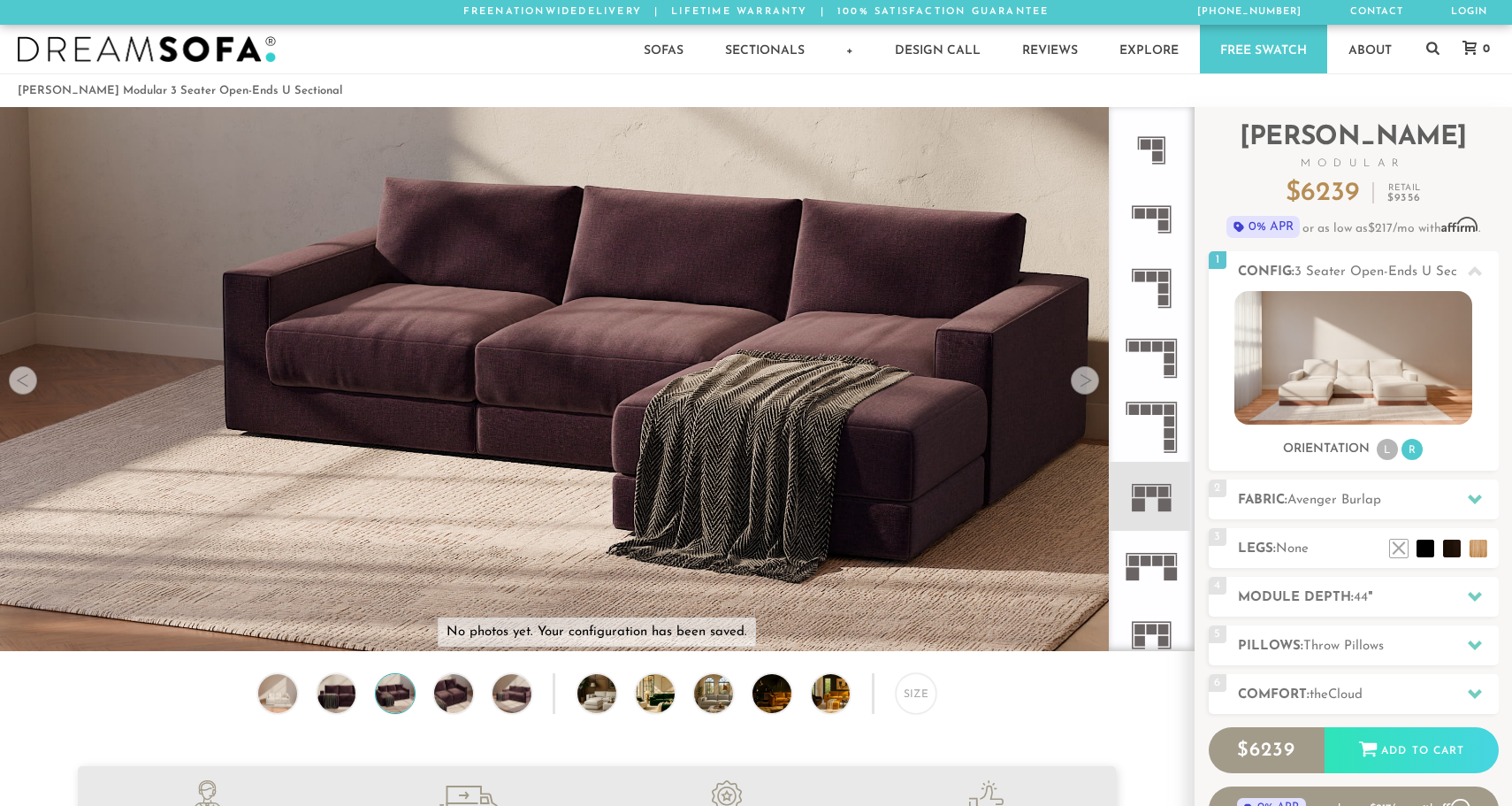
click at [1083, 379] on div at bounding box center [1085, 380] width 28 height 28
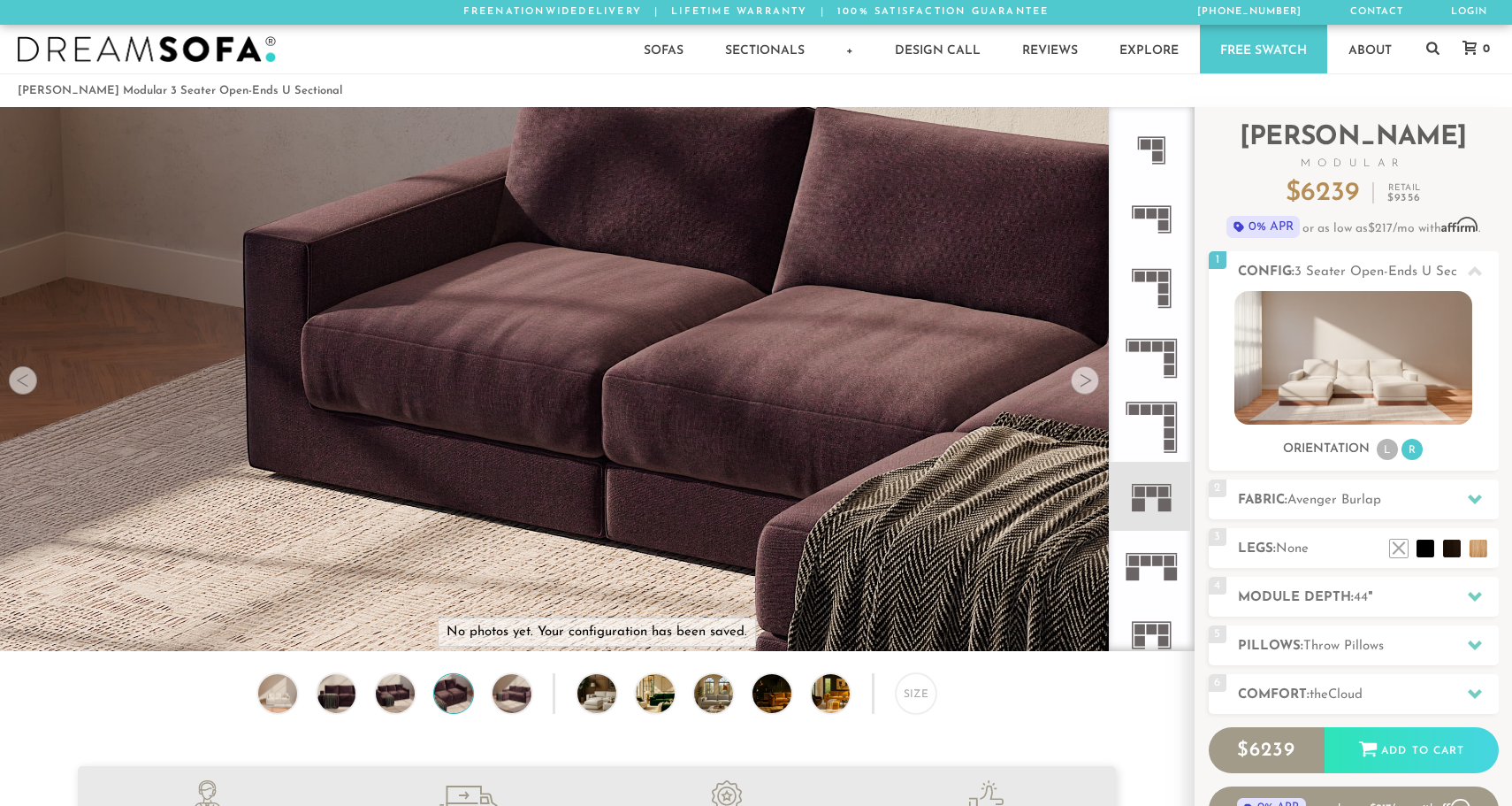
click at [1083, 379] on div at bounding box center [1085, 380] width 28 height 28
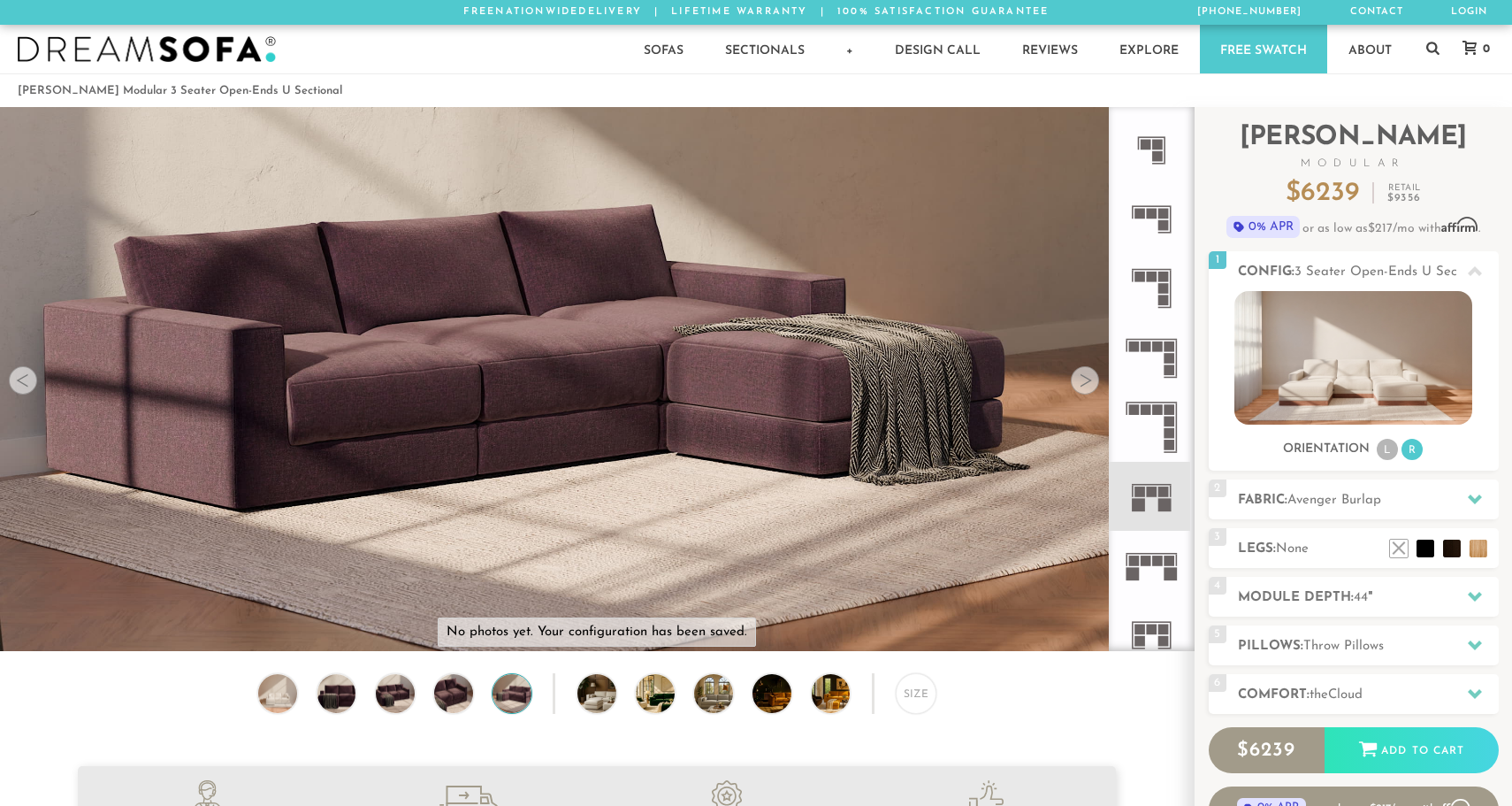
click at [1083, 379] on div at bounding box center [1085, 380] width 28 height 28
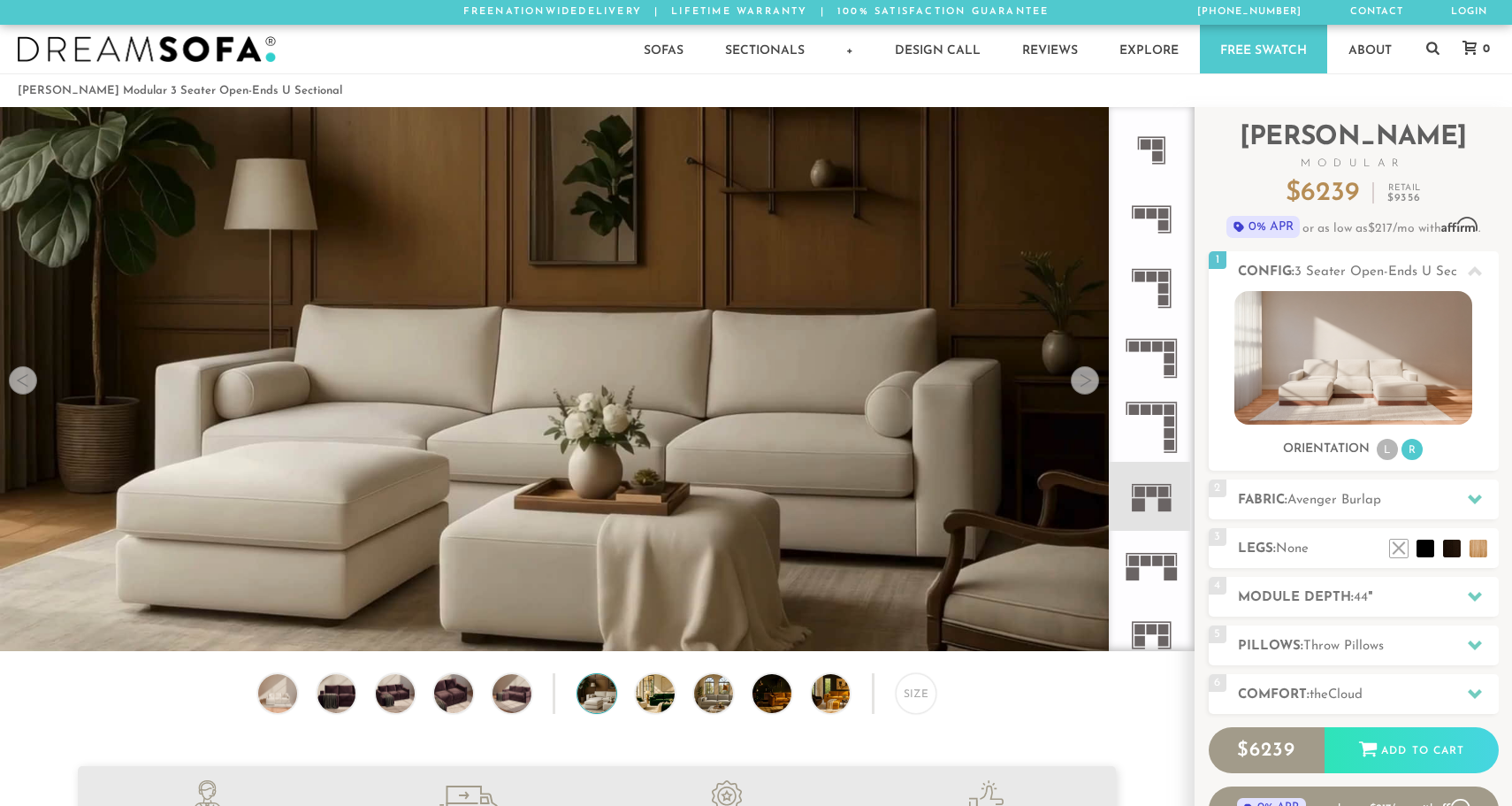
click at [1083, 379] on div at bounding box center [1085, 380] width 28 height 28
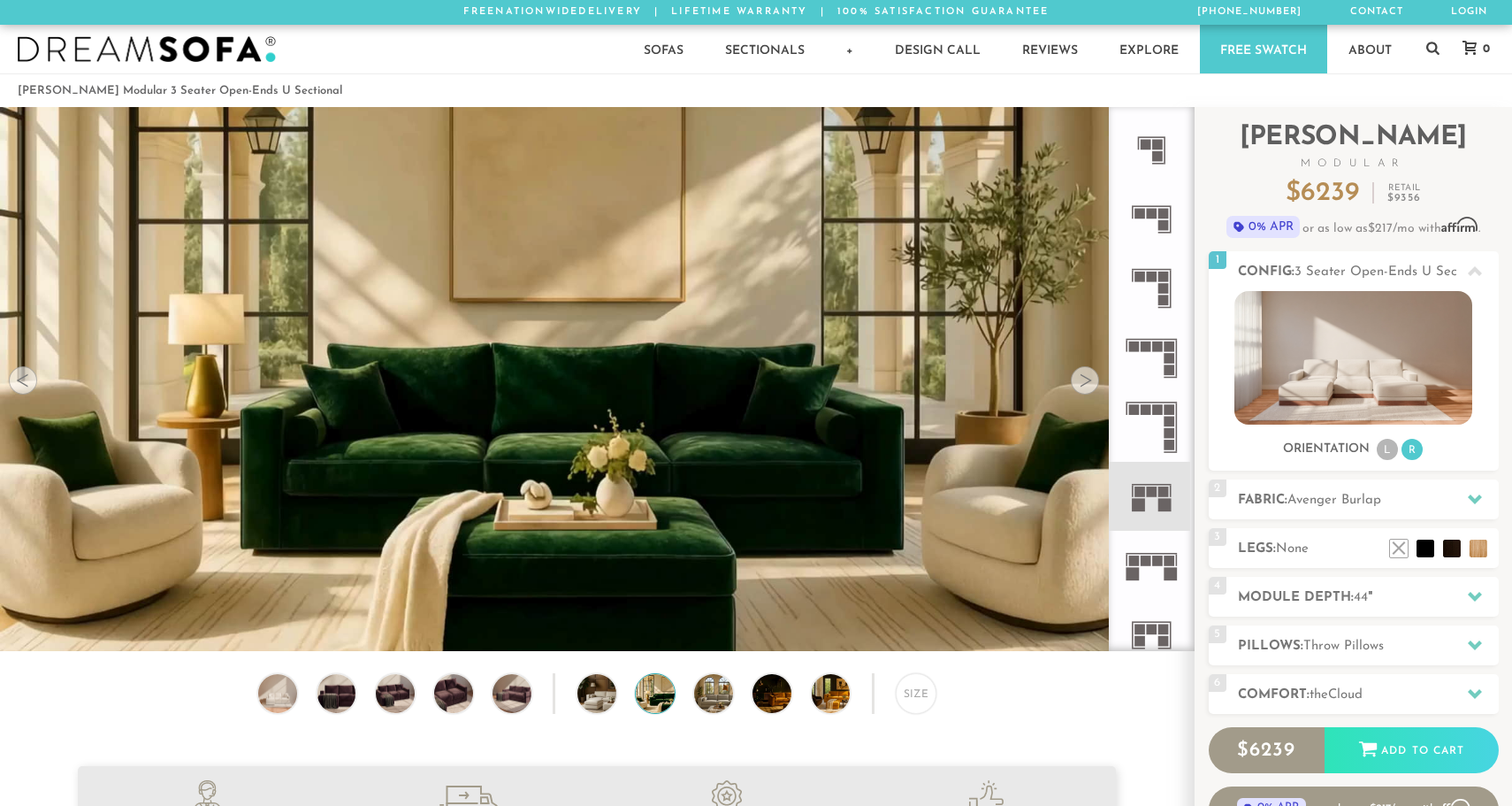
click at [1083, 379] on div at bounding box center [1085, 380] width 28 height 28
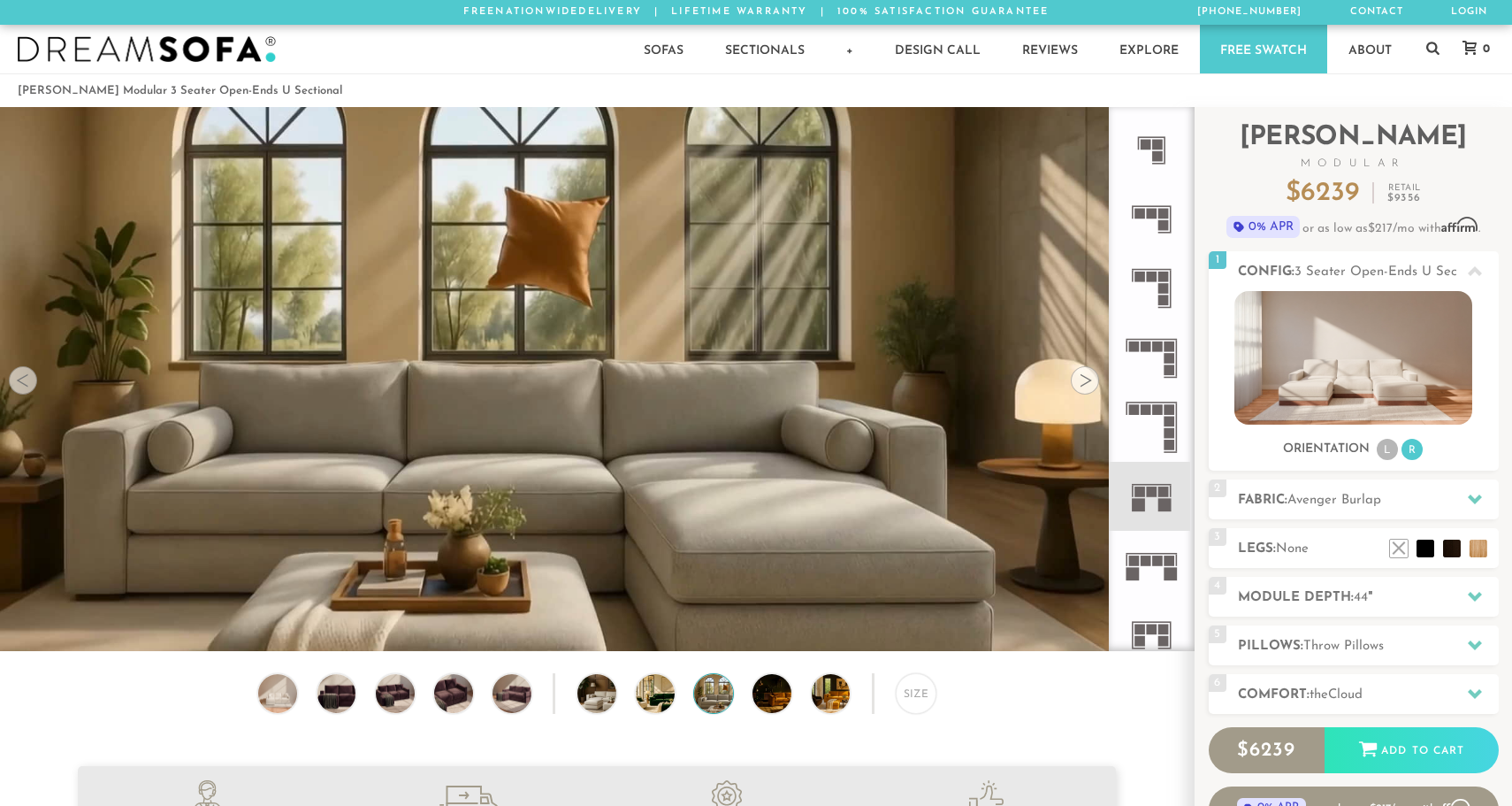
click at [1083, 379] on div at bounding box center [1085, 380] width 28 height 28
